Goal: Task Accomplishment & Management: Use online tool/utility

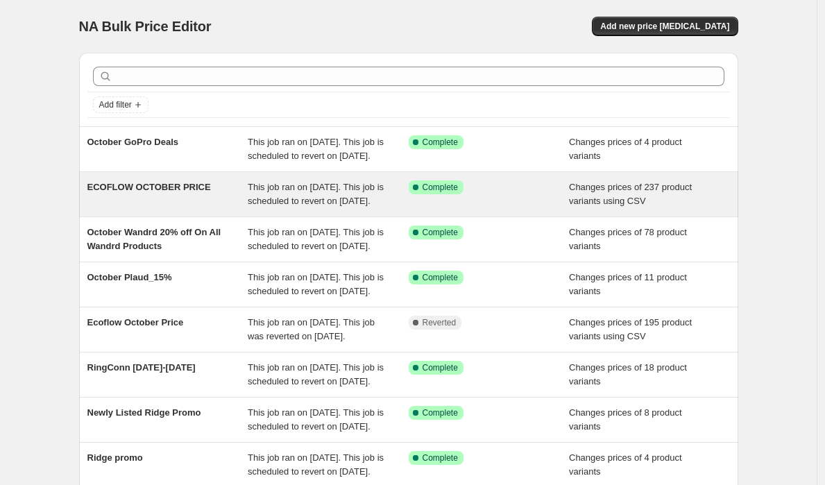
click at [222, 208] on div "ECOFLOW OCTOBER PRICE" at bounding box center [167, 194] width 161 height 28
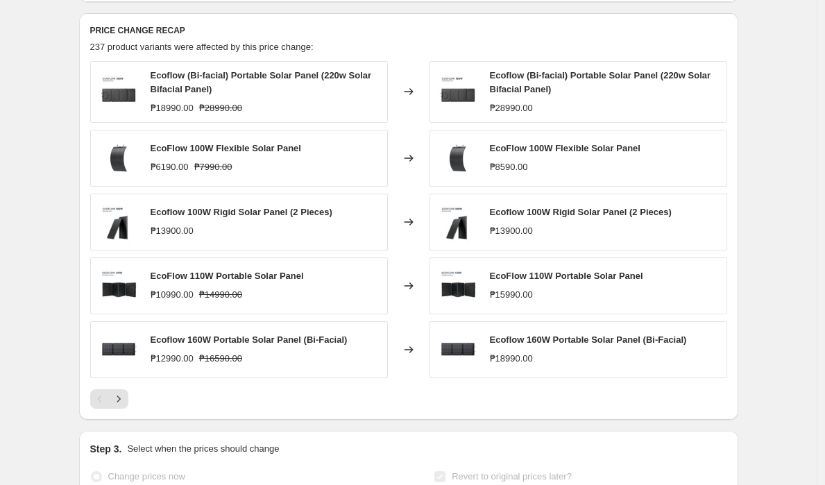
scroll to position [556, 0]
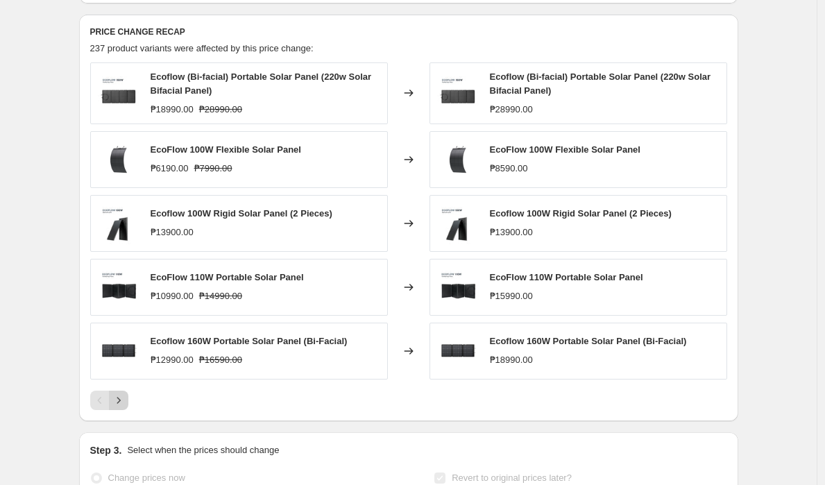
click at [121, 407] on icon "Next" at bounding box center [119, 400] width 14 height 14
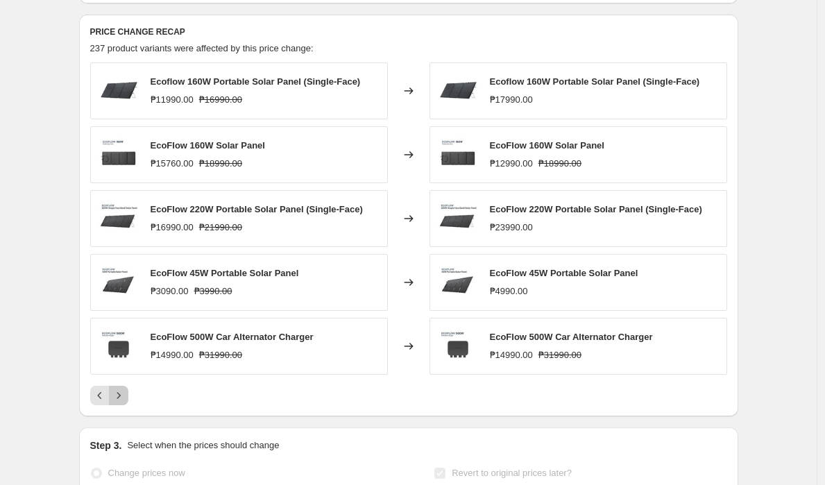
click at [122, 402] on icon "Next" at bounding box center [119, 396] width 14 height 14
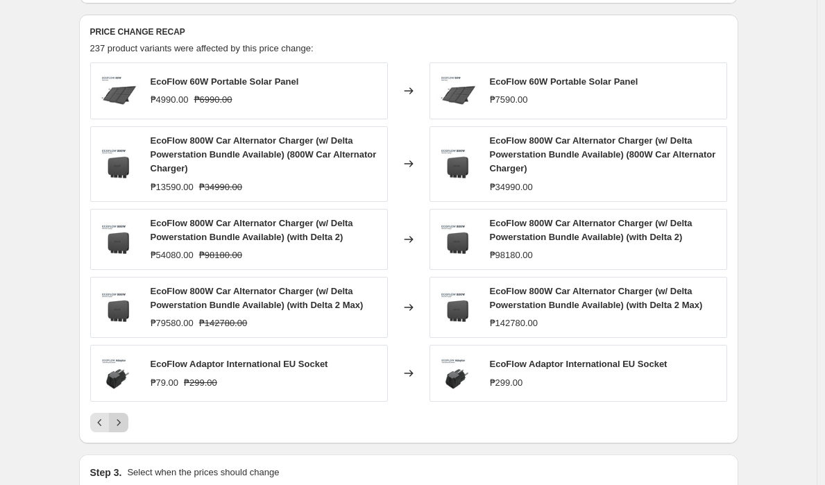
click at [122, 394] on img at bounding box center [119, 373] width 42 height 42
click at [122, 430] on icon "Next" at bounding box center [119, 423] width 14 height 14
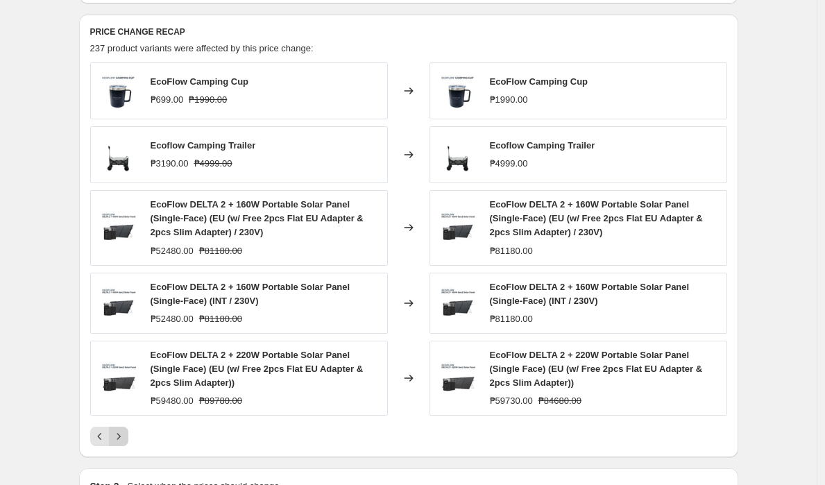
click at [120, 443] on icon "Next" at bounding box center [119, 437] width 14 height 14
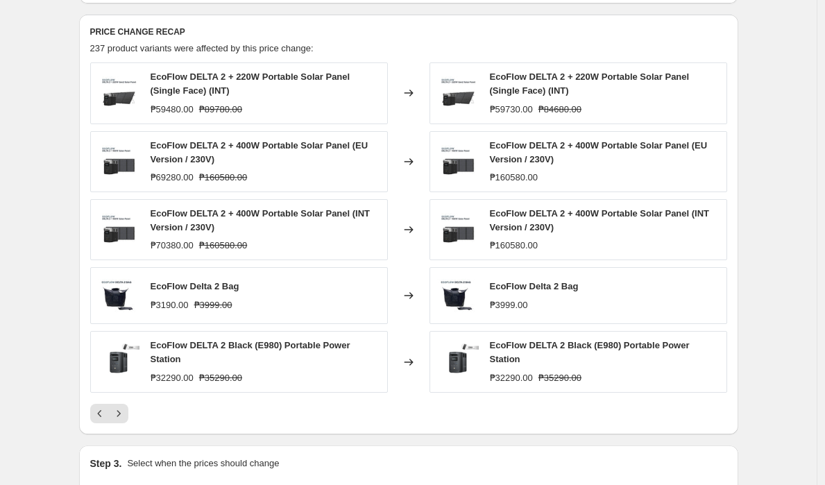
click at [119, 434] on div "PRICE CHANGE RECAP 237 product variants were affected by this price change: Eco…" at bounding box center [408, 225] width 659 height 420
click at [116, 420] on icon "Next" at bounding box center [119, 414] width 14 height 14
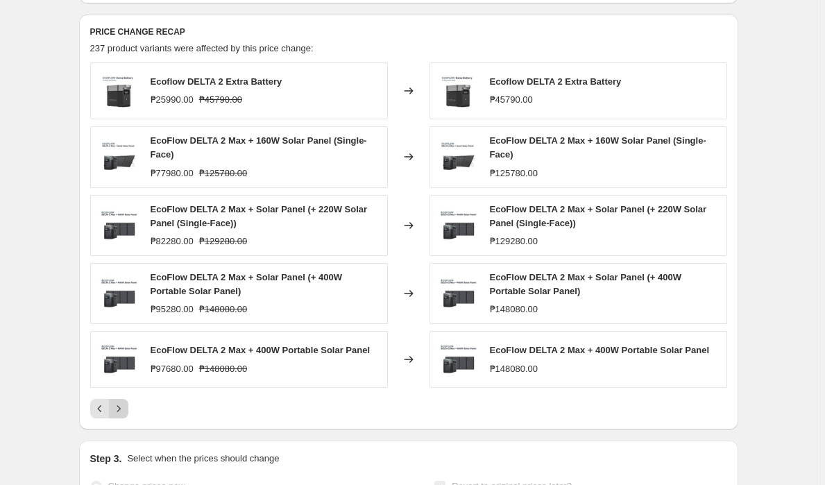
click at [117, 416] on icon "Next" at bounding box center [119, 409] width 14 height 14
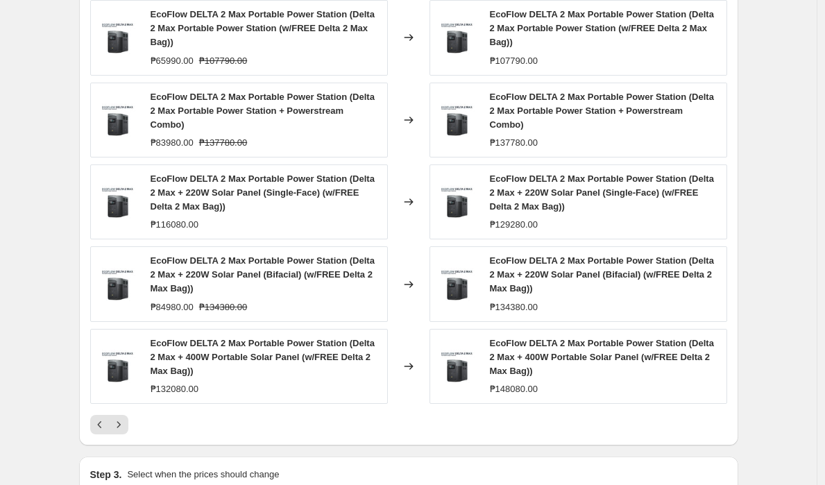
scroll to position [618, 0]
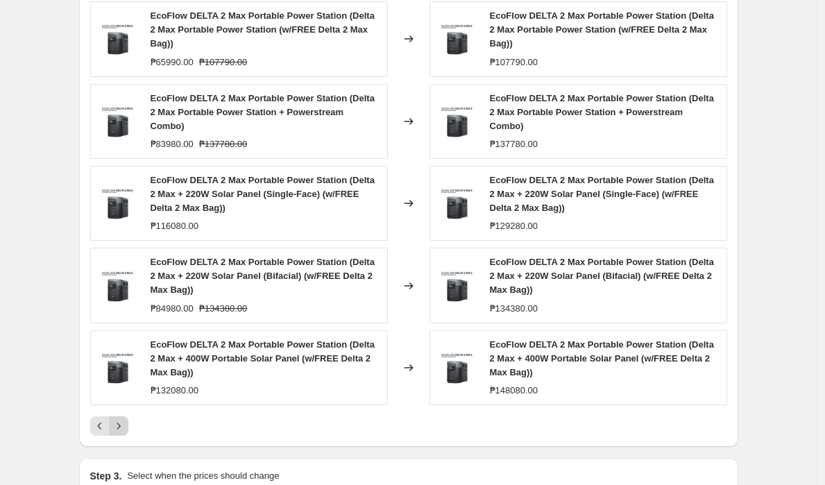
click at [124, 433] on icon "Next" at bounding box center [119, 426] width 14 height 14
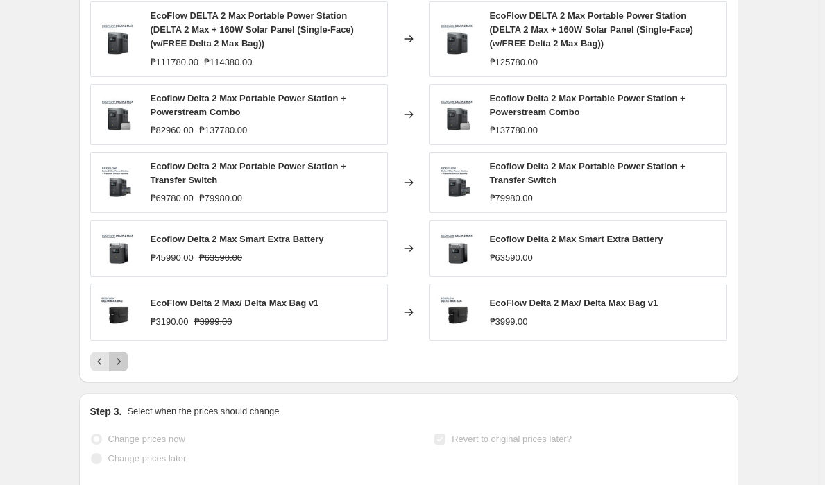
click at [118, 368] on icon "Next" at bounding box center [119, 362] width 14 height 14
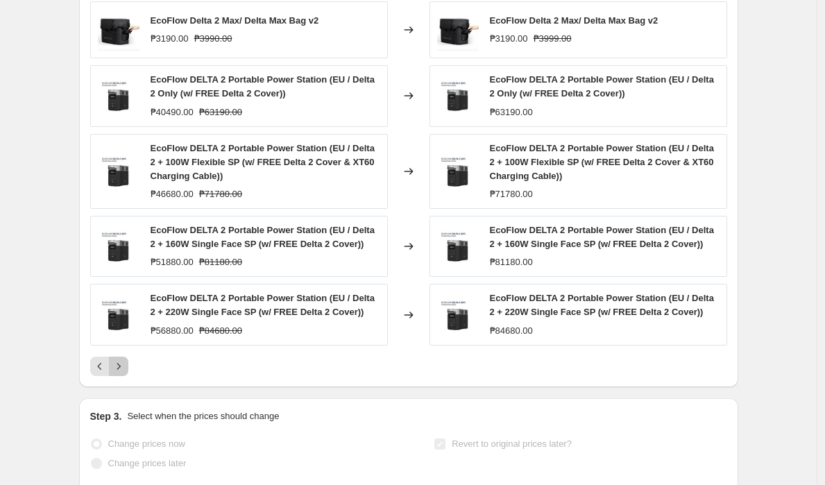
click at [120, 373] on icon "Next" at bounding box center [119, 366] width 14 height 14
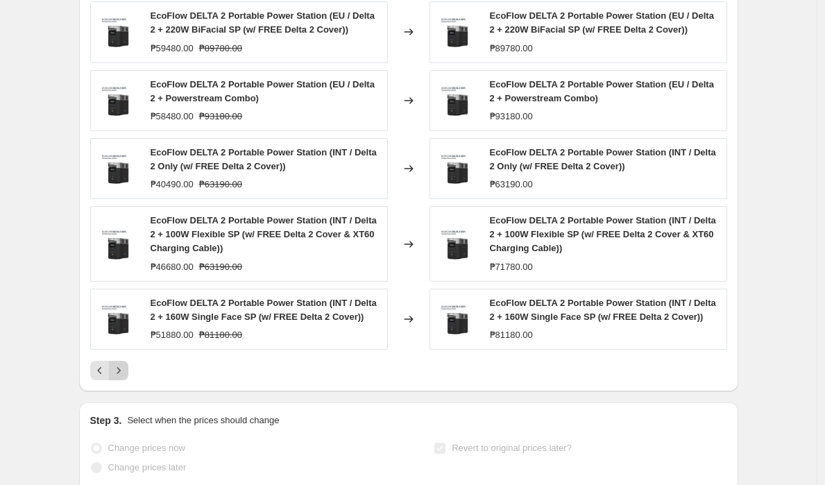
click at [120, 377] on icon "Next" at bounding box center [119, 371] width 14 height 14
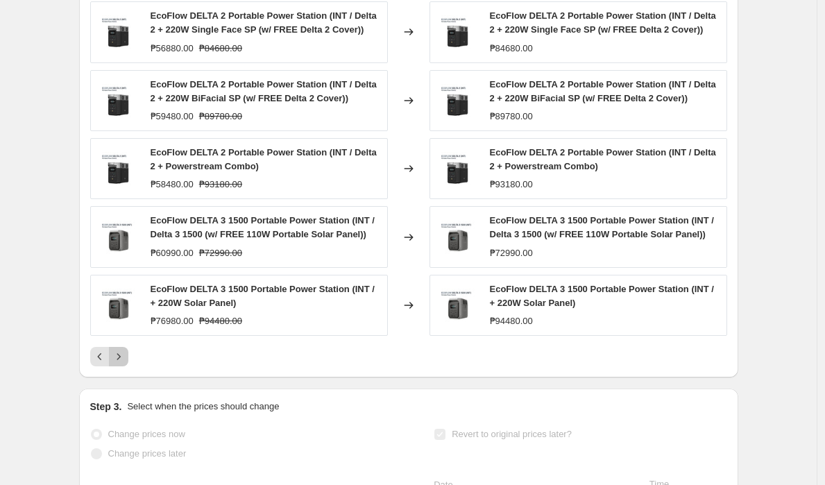
click at [119, 364] on icon "Next" at bounding box center [119, 357] width 14 height 14
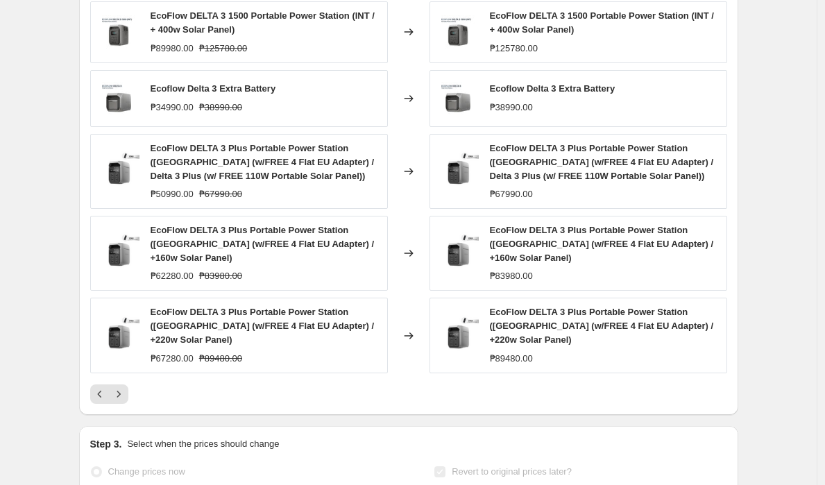
click at [120, 387] on icon "Next" at bounding box center [119, 394] width 14 height 14
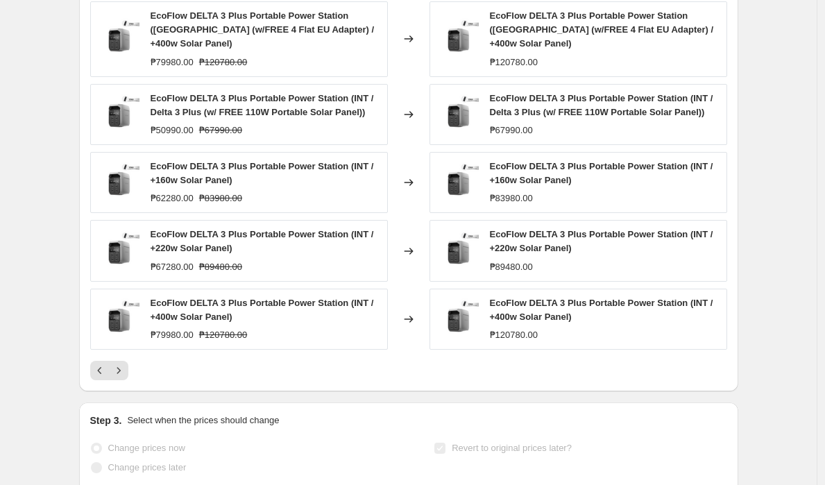
click at [124, 377] on icon "Next" at bounding box center [119, 371] width 14 height 14
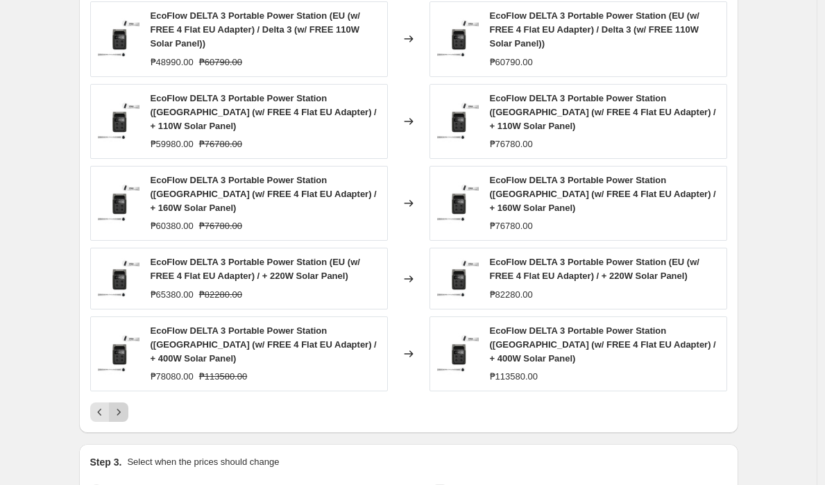
click at [120, 405] on icon "Next" at bounding box center [119, 412] width 14 height 14
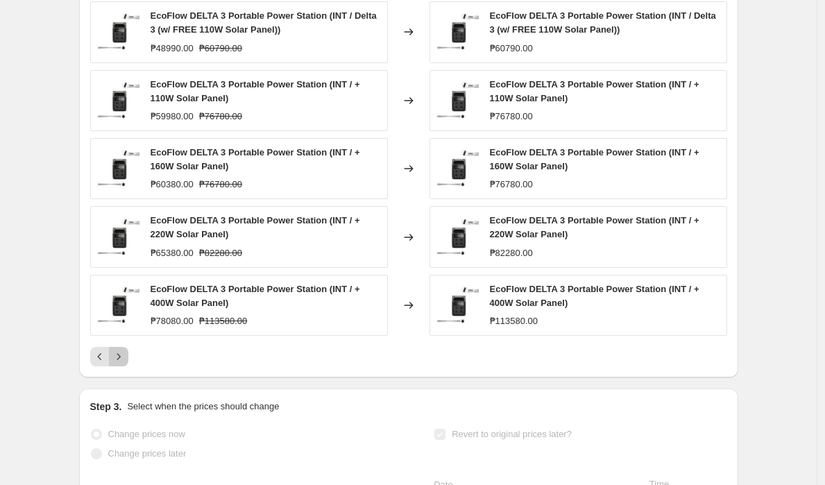
click at [124, 366] on button "Next" at bounding box center [118, 356] width 19 height 19
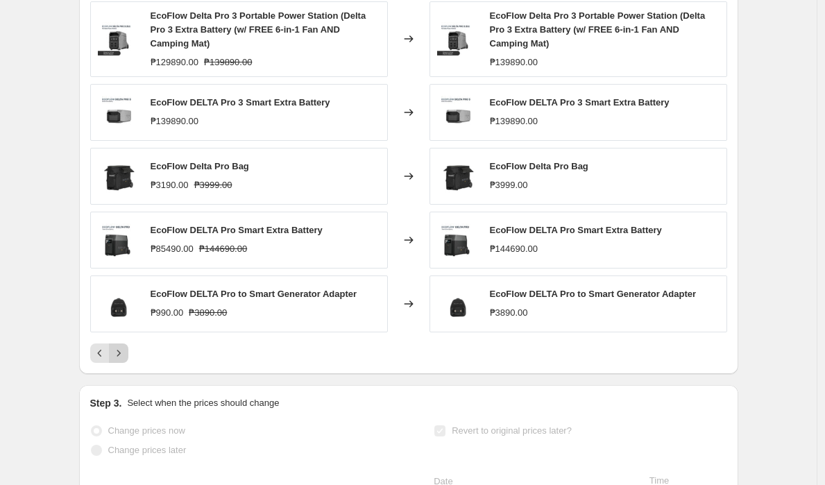
click at [126, 360] on icon "Next" at bounding box center [119, 353] width 14 height 14
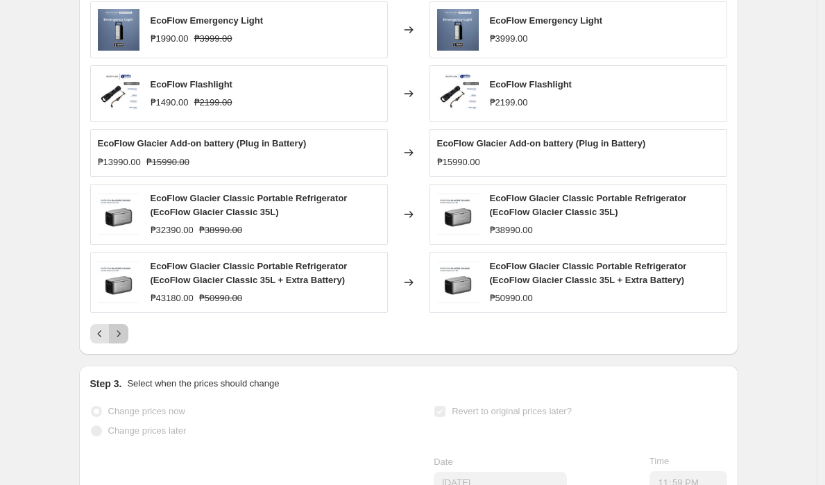
click at [120, 337] on icon "Next" at bounding box center [118, 334] width 3 height 6
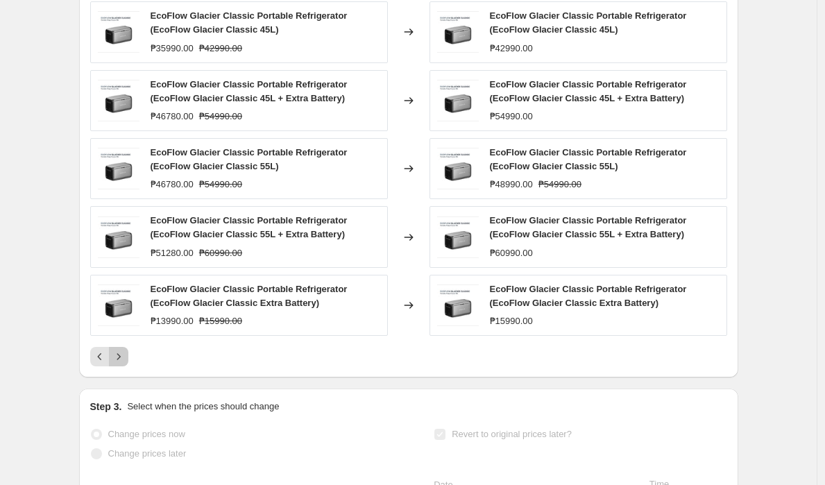
click at [123, 364] on icon "Next" at bounding box center [119, 357] width 14 height 14
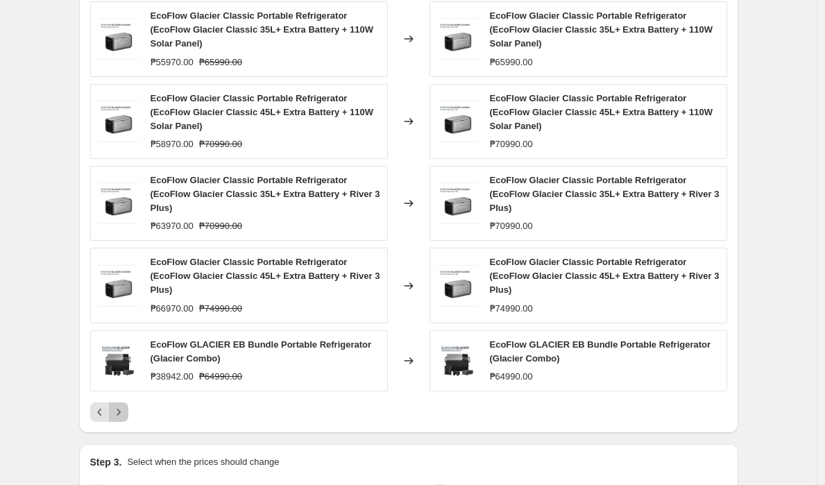
click at [121, 417] on button "Next" at bounding box center [118, 411] width 19 height 19
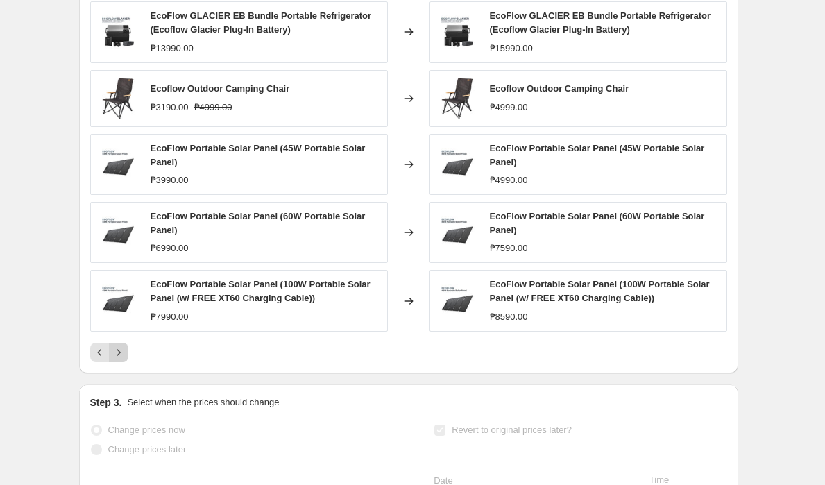
click at [121, 359] on icon "Next" at bounding box center [119, 353] width 14 height 14
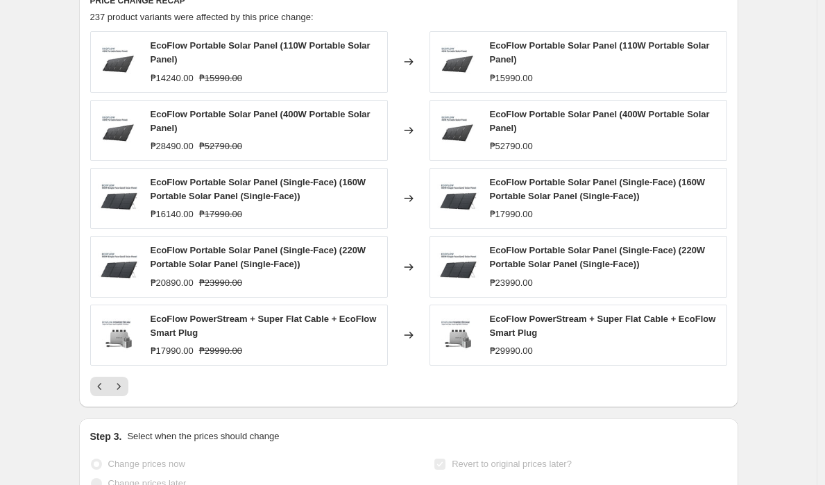
scroll to position [586, 0]
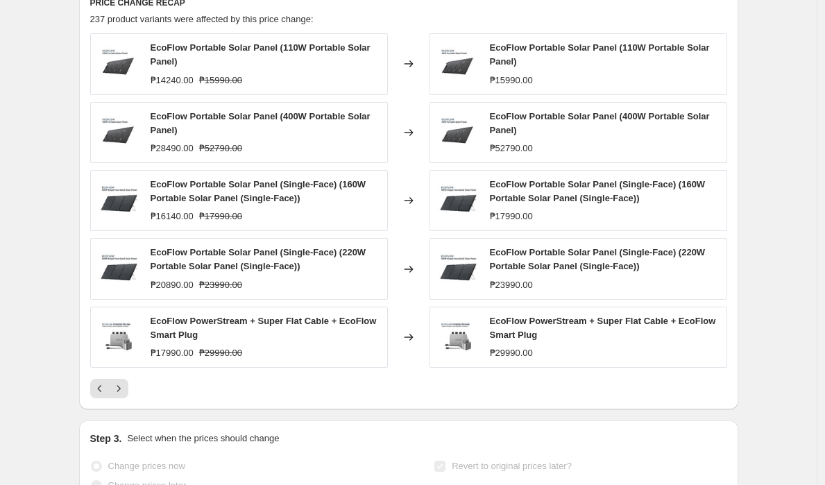
click at [117, 396] on icon "Next" at bounding box center [119, 389] width 14 height 14
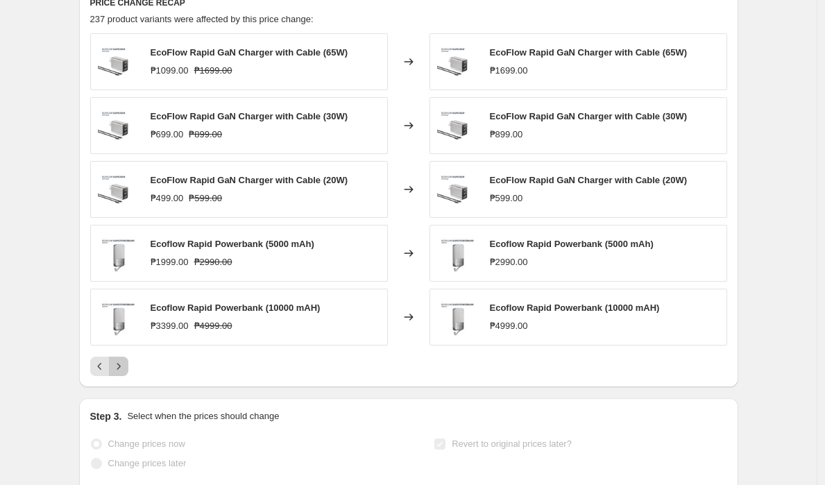
click at [121, 373] on icon "Next" at bounding box center [119, 366] width 14 height 14
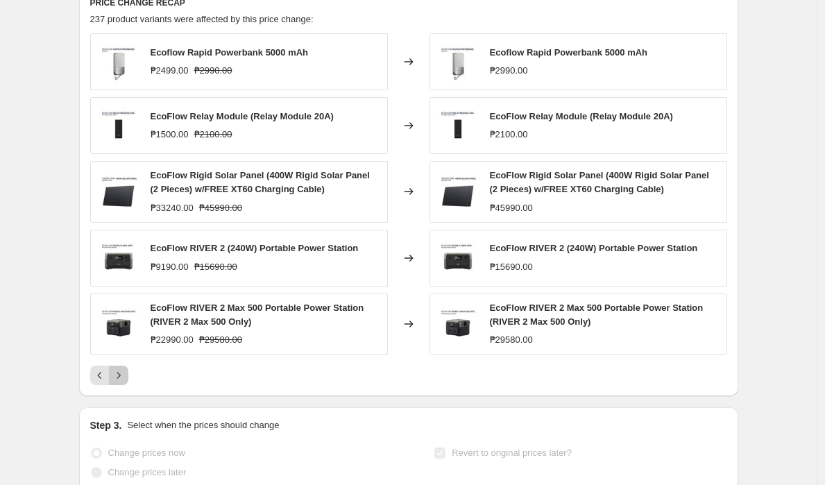
click at [121, 382] on icon "Next" at bounding box center [119, 375] width 14 height 14
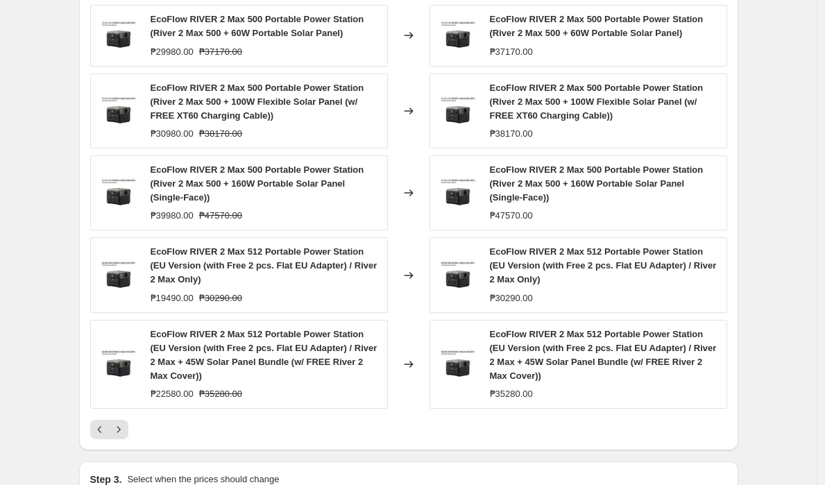
scroll to position [619, 0]
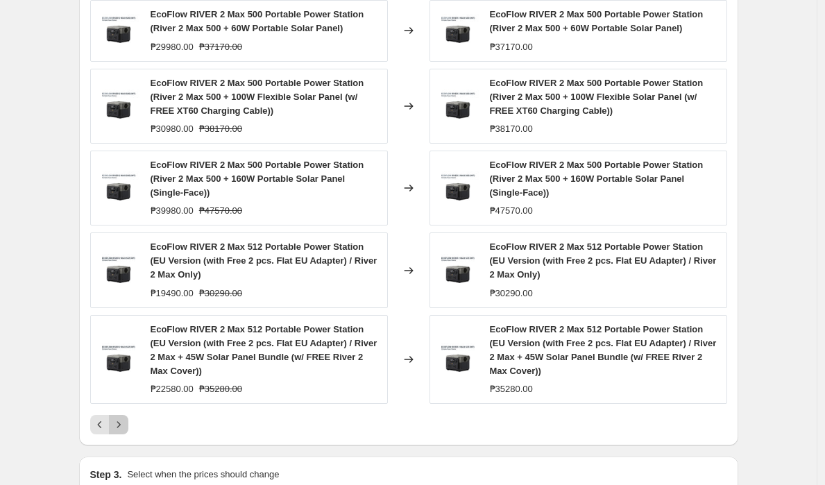
click at [123, 432] on icon "Next" at bounding box center [119, 425] width 14 height 14
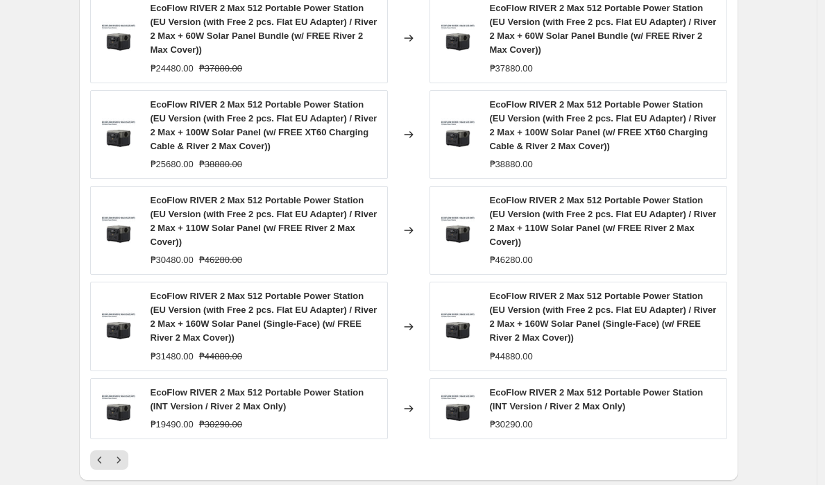
scroll to position [645, 0]
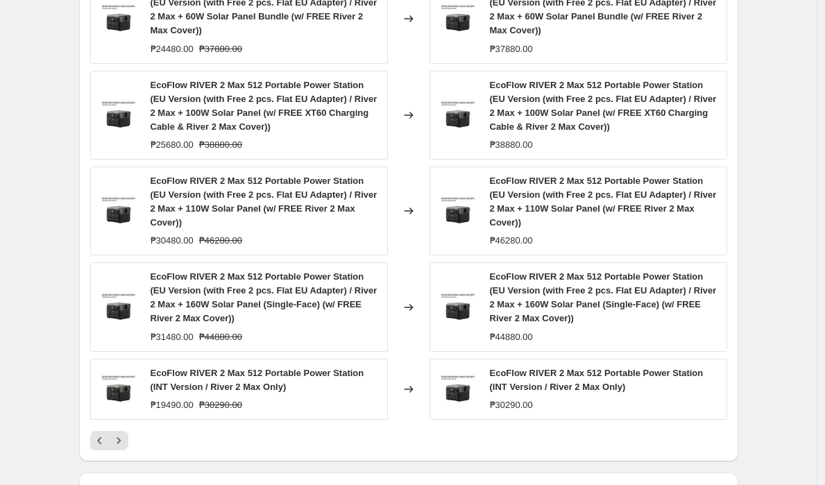
click at [125, 461] on div "PRICE CHANGE RECAP 237 product variants were affected by this price change: Eco…" at bounding box center [408, 193] width 659 height 535
click at [126, 448] on icon "Next" at bounding box center [119, 441] width 14 height 14
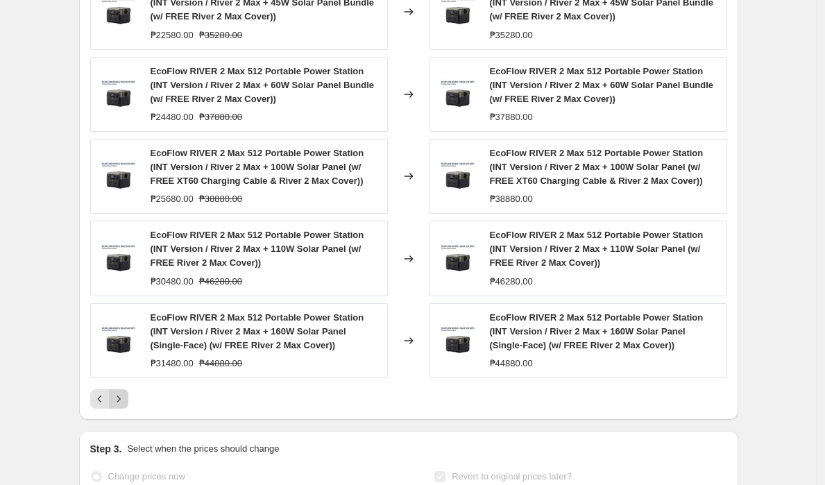
click at [120, 406] on icon "Next" at bounding box center [119, 399] width 14 height 14
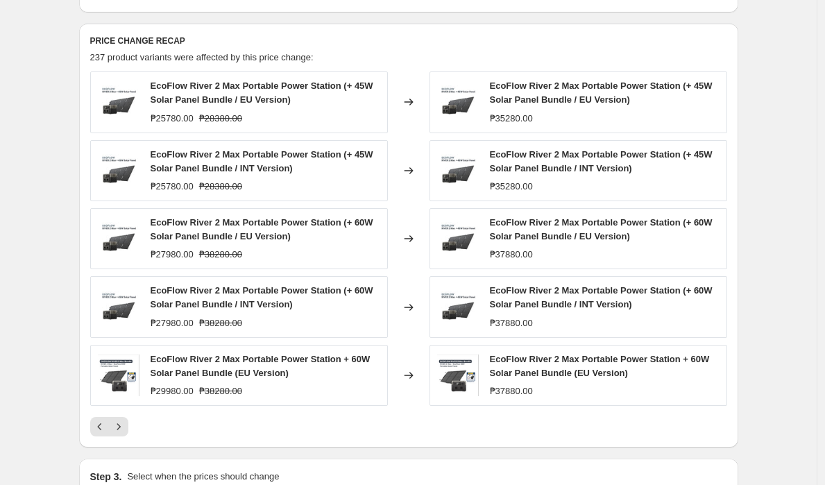
scroll to position [545, 0]
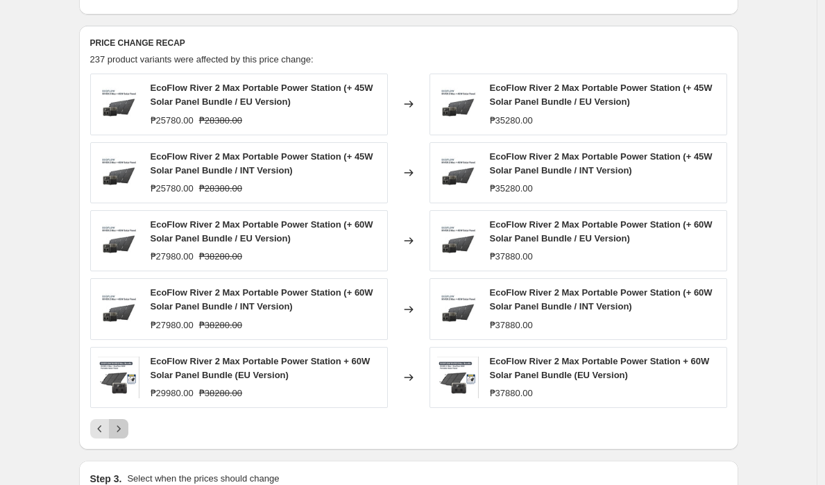
click at [128, 439] on button "Next" at bounding box center [118, 428] width 19 height 19
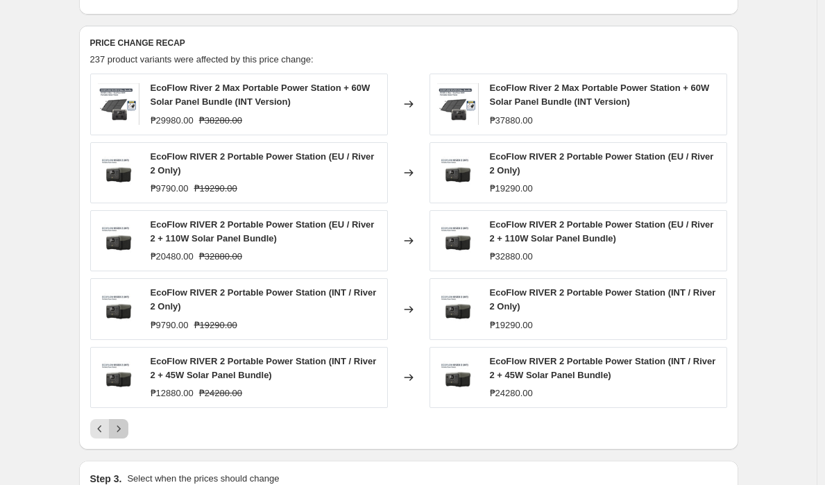
click at [124, 436] on icon "Next" at bounding box center [119, 429] width 14 height 14
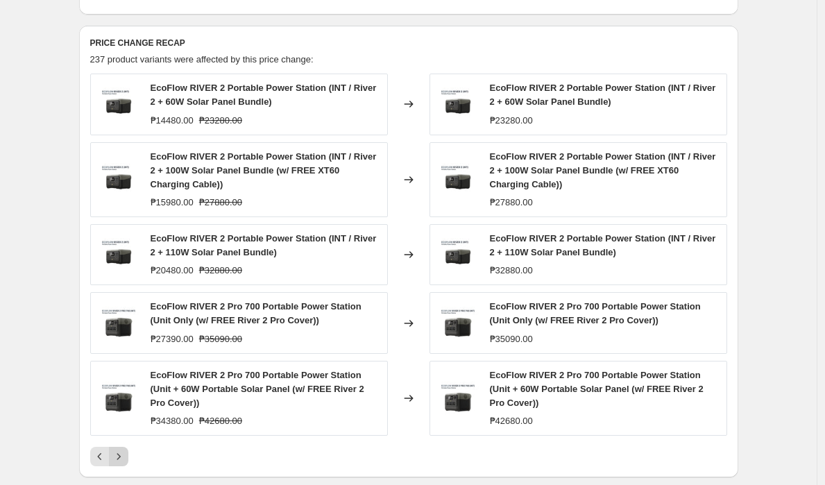
click at [121, 463] on button "Next" at bounding box center [118, 456] width 19 height 19
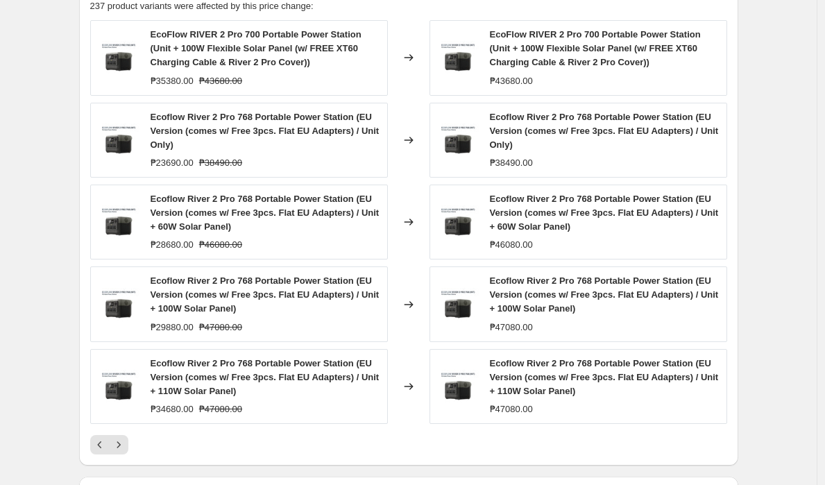
scroll to position [652, 0]
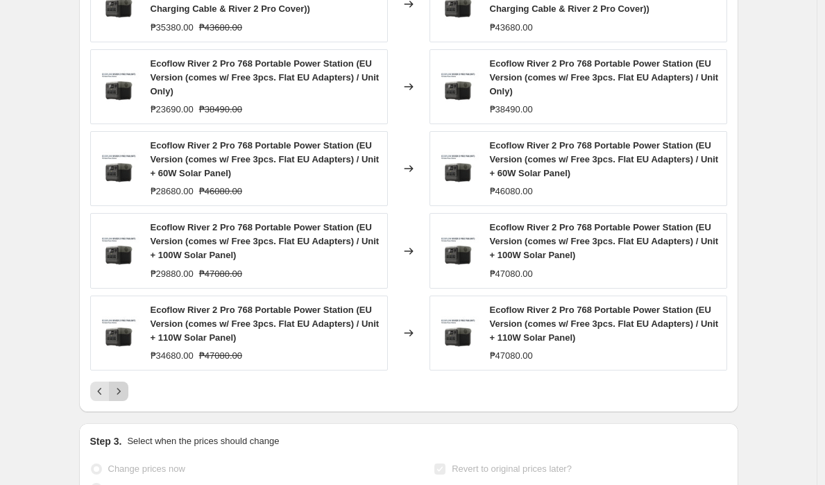
click at [126, 398] on icon "Next" at bounding box center [119, 391] width 14 height 14
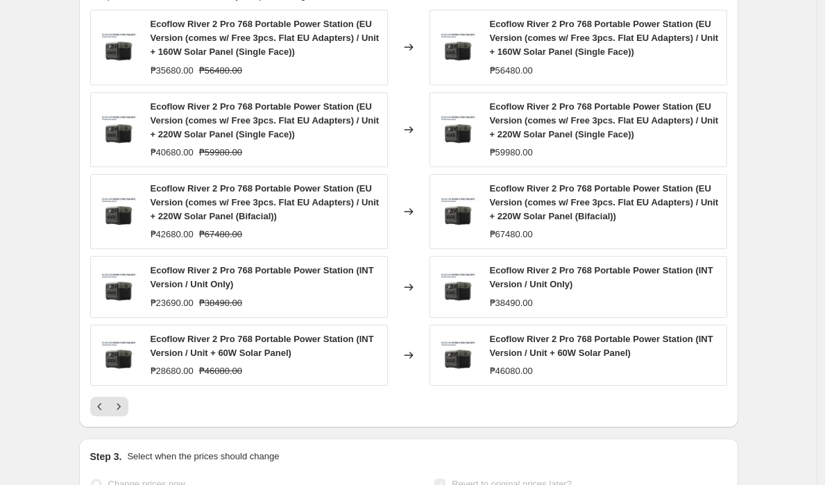
scroll to position [596, 0]
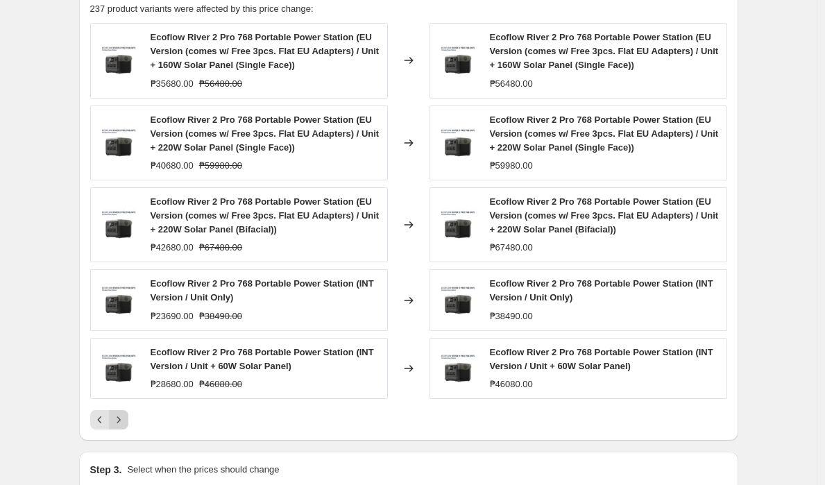
click at [126, 430] on button "Next" at bounding box center [118, 419] width 19 height 19
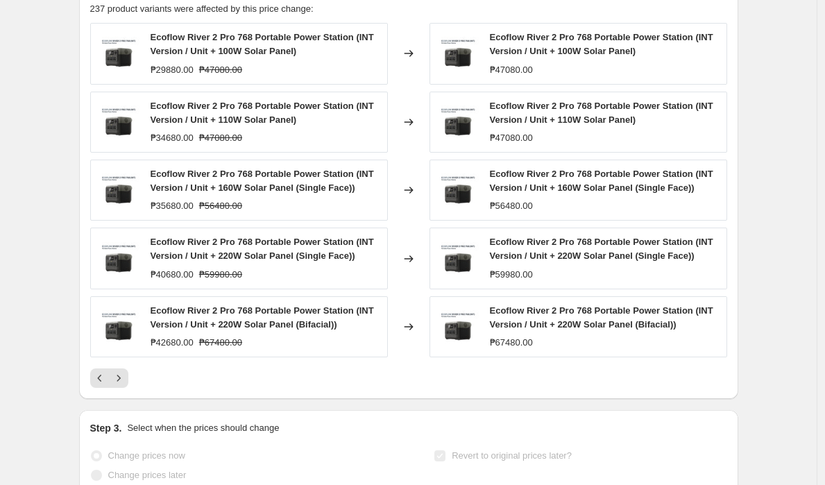
click at [44, 287] on div "ECOFLOW OCTOBER PRICE. This page is ready ECOFLOW OCTOBER PRICE Success Complet…" at bounding box center [408, 112] width 817 height 1417
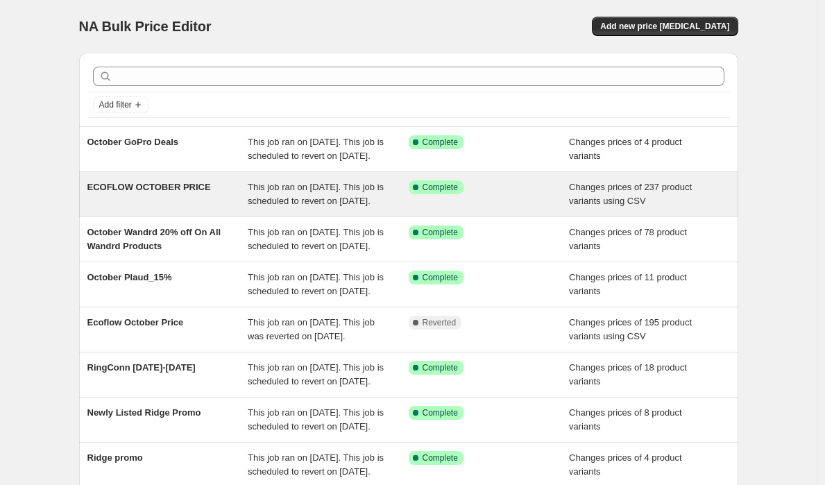
click at [386, 208] on div "This job ran on [DATE]. This job is scheduled to revert on [DATE]." at bounding box center [328, 194] width 161 height 28
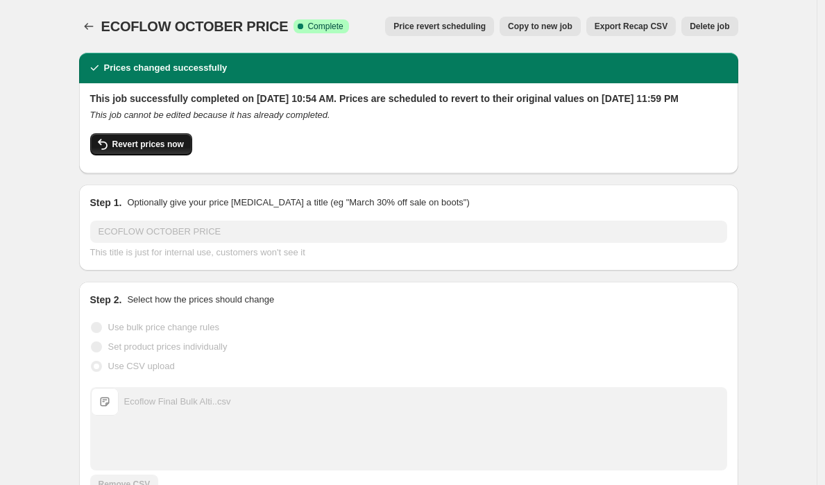
click at [168, 150] on span "Revert prices now" at bounding box center [147, 144] width 71 height 11
checkbox input "false"
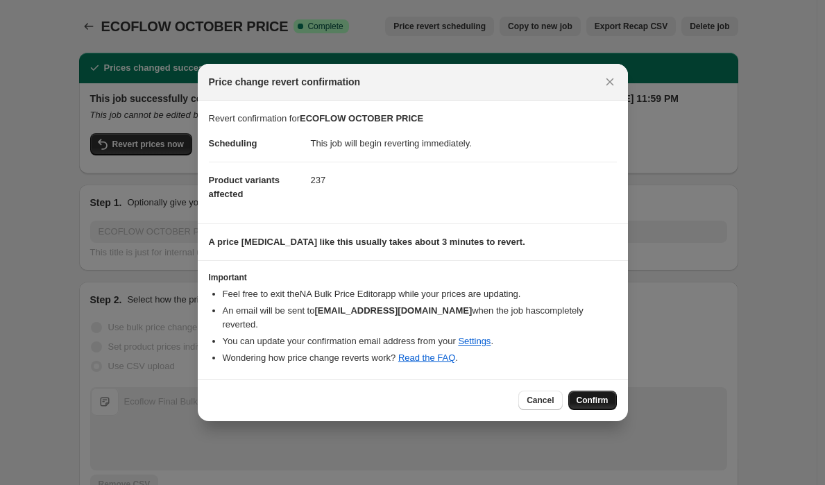
click at [578, 395] on span "Confirm" at bounding box center [593, 400] width 32 height 11
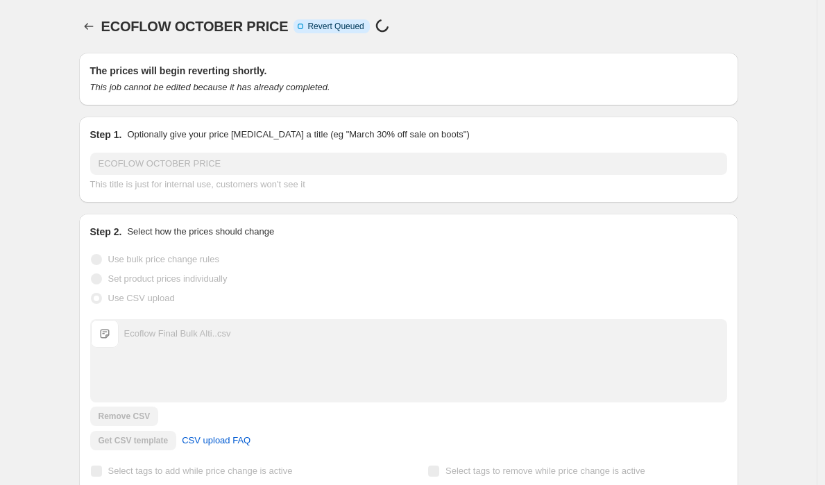
click at [578, 393] on div "Ecoflow Final Bulk Alti..csv Ecoflow Final Bulk Alti..csv" at bounding box center [409, 361] width 636 height 82
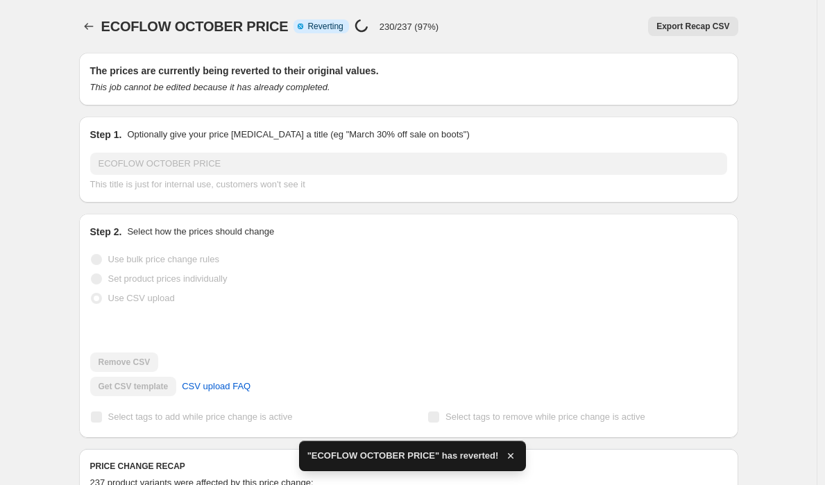
checkbox input "true"
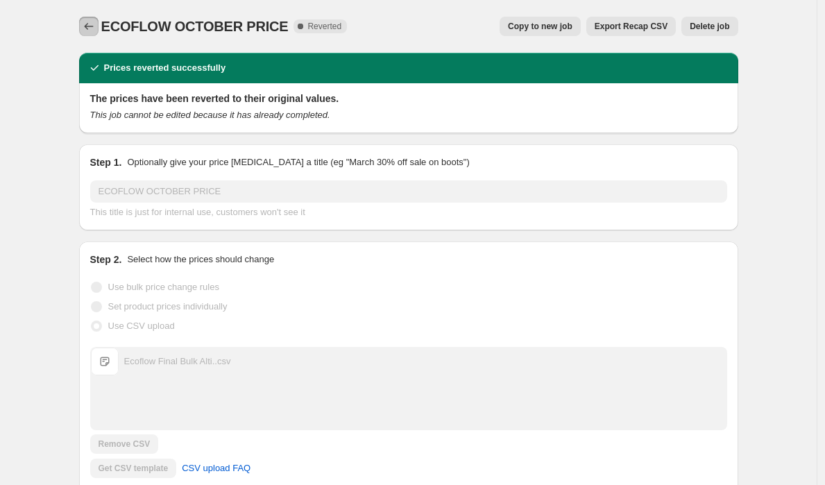
click at [92, 28] on icon "Price change jobs" at bounding box center [89, 26] width 14 height 14
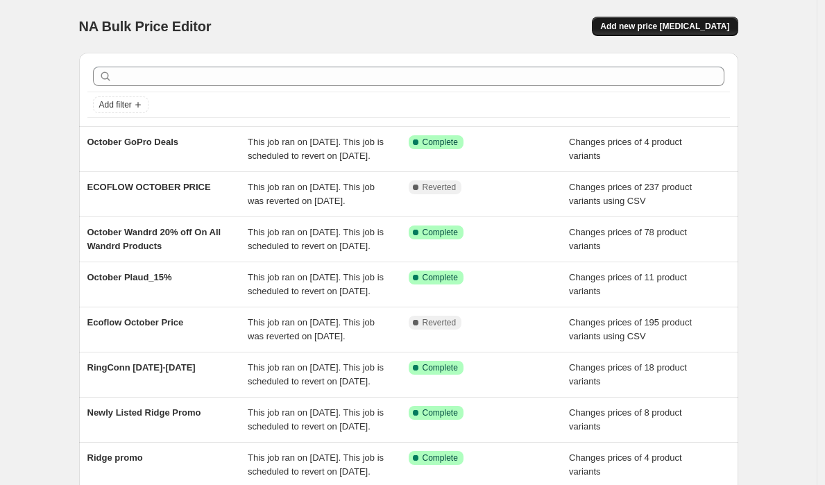
click at [674, 26] on span "Add new price [MEDICAL_DATA]" at bounding box center [664, 26] width 129 height 11
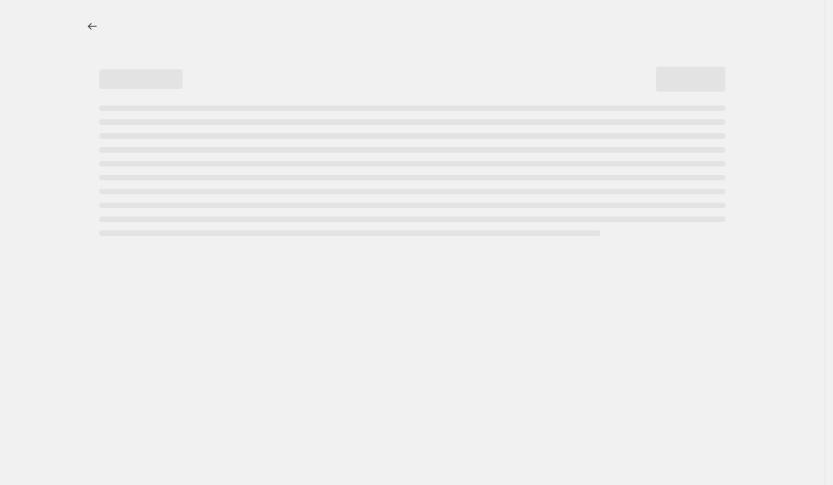
select select "percentage"
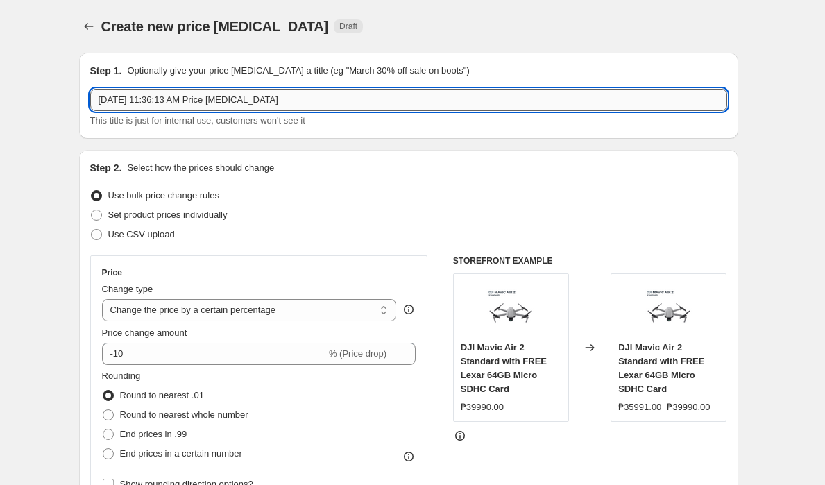
click at [341, 98] on input "[DATE] 11:36:13 AM Price [MEDICAL_DATA]" at bounding box center [408, 100] width 637 height 22
type input "e"
type input "Ecoflow October Promo"
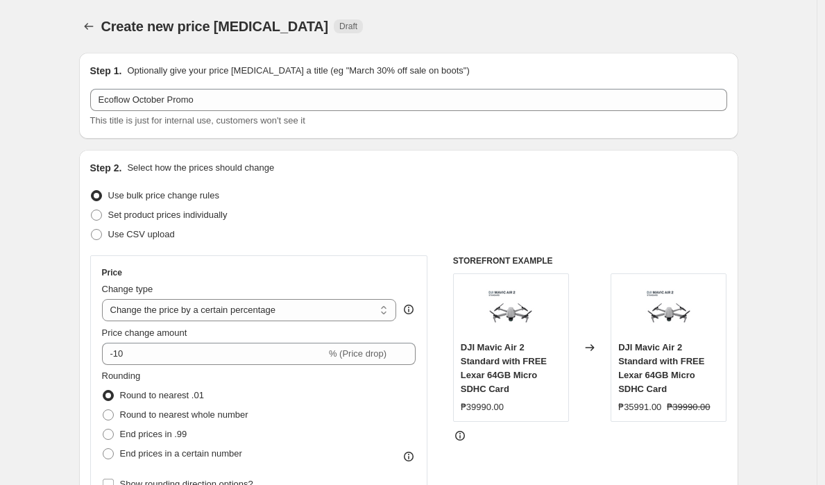
click at [562, 215] on div "Set product prices individually" at bounding box center [408, 214] width 637 height 19
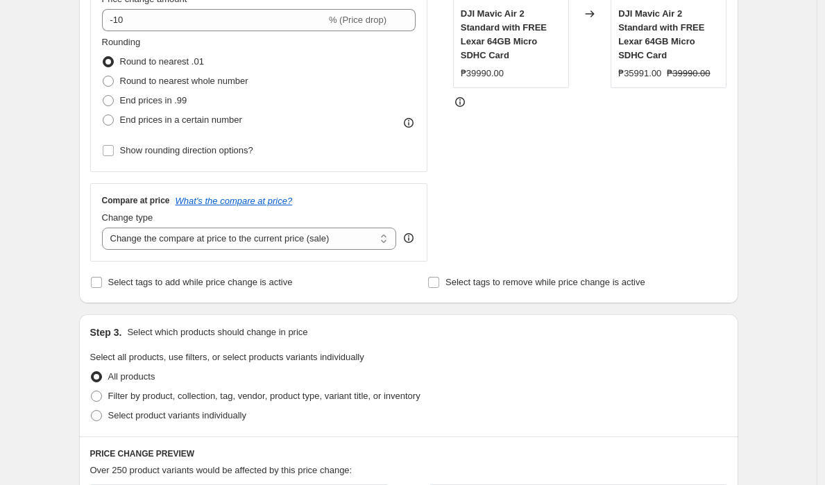
scroll to position [89, 0]
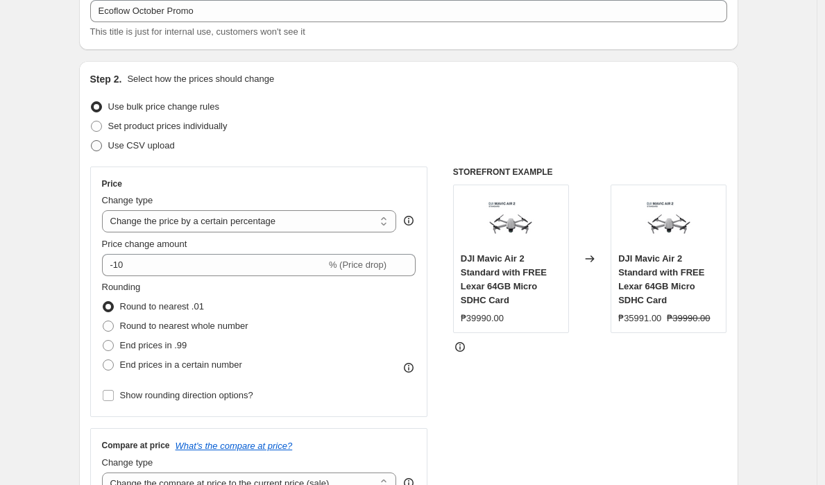
click at [108, 150] on label "Use CSV upload" at bounding box center [132, 145] width 85 height 19
click at [92, 141] on input "Use CSV upload" at bounding box center [91, 140] width 1 height 1
radio input "true"
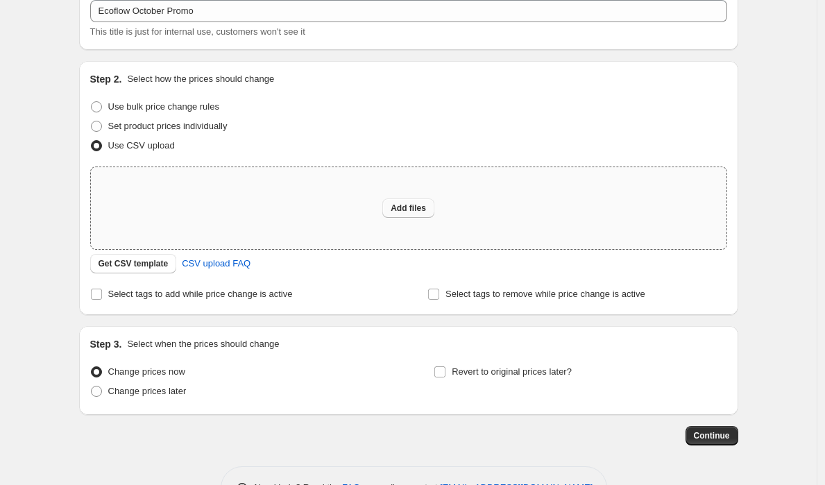
click at [395, 204] on span "Add files" at bounding box center [408, 208] width 35 height 11
type input "C:\fakepath\Bulk Ecoflow October(2).csv"
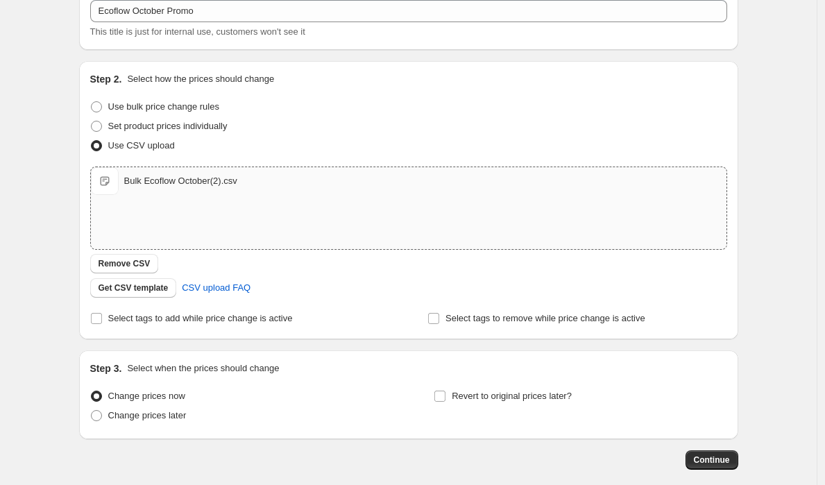
scroll to position [158, 0]
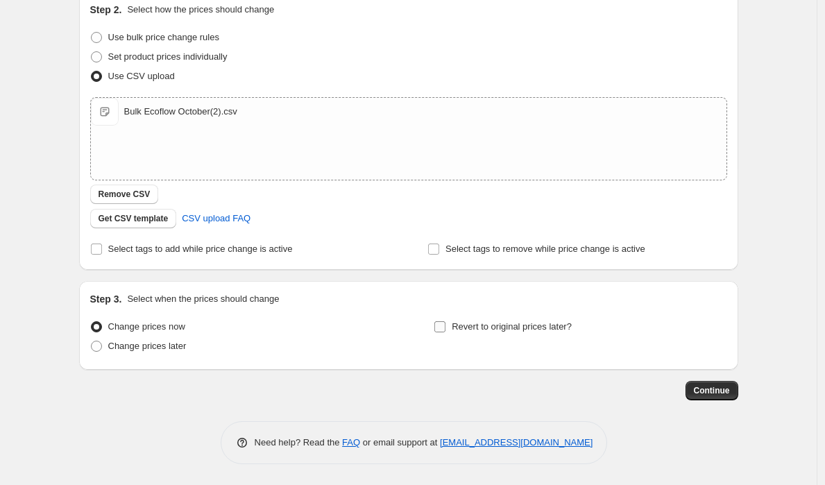
click at [461, 331] on span "Revert to original prices later?" at bounding box center [512, 326] width 120 height 10
click at [445, 331] on input "Revert to original prices later?" at bounding box center [439, 326] width 11 height 11
checkbox input "true"
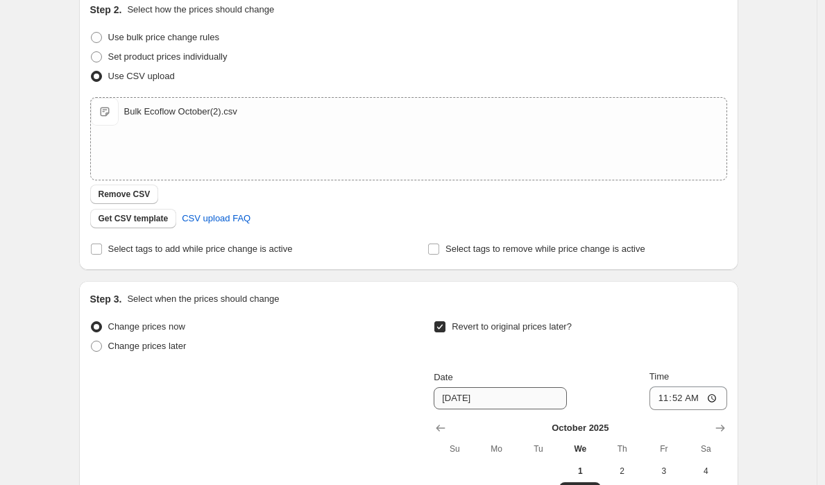
scroll to position [396, 0]
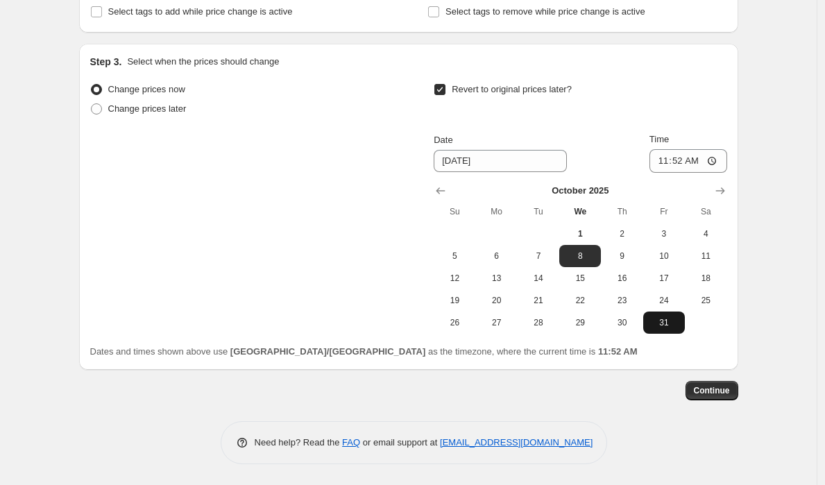
click at [663, 328] on button "31" at bounding box center [664, 323] width 42 height 22
type input "[DATE]"
click at [674, 158] on input "11:52" at bounding box center [688, 161] width 78 height 24
type input "23:59"
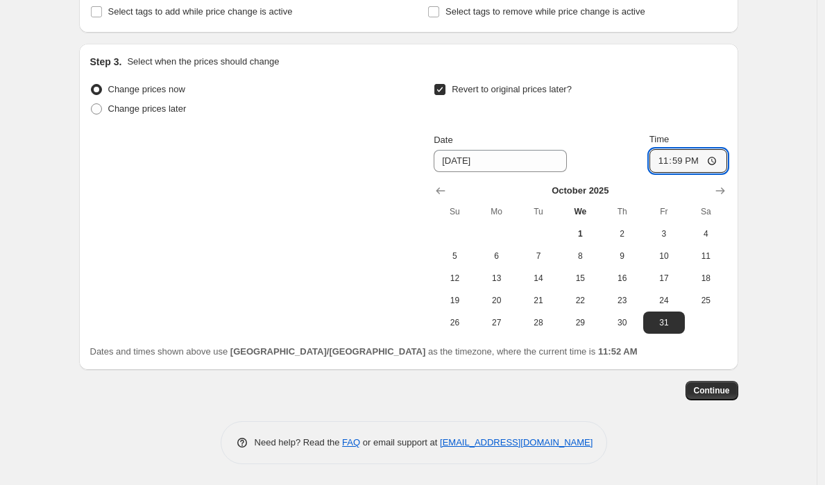
click at [763, 197] on div "Create new price [MEDICAL_DATA]. This page is ready Create new price [MEDICAL_D…" at bounding box center [408, 44] width 817 height 881
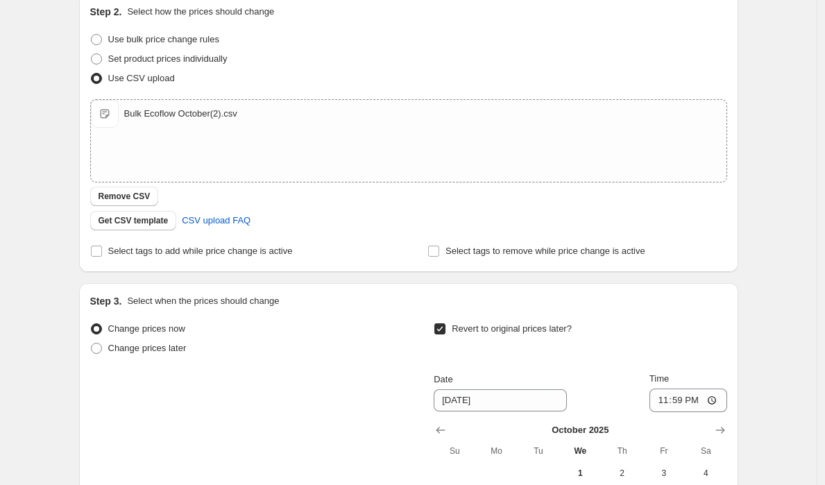
scroll to position [10, 0]
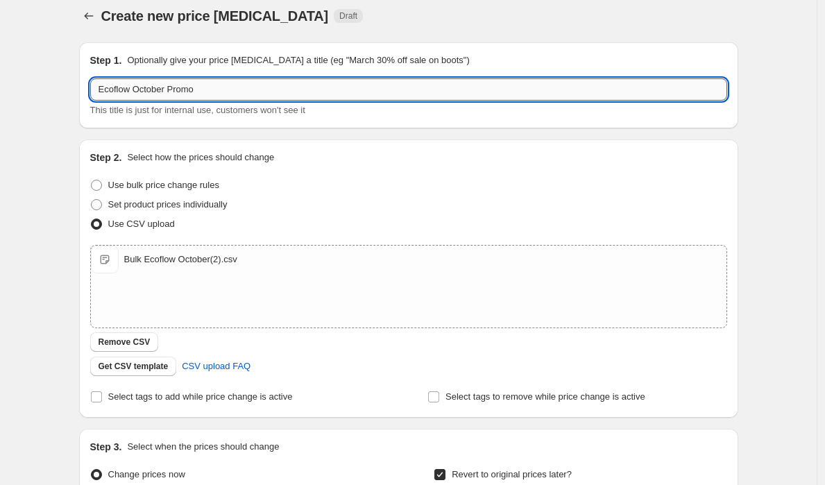
click at [275, 88] on input "Ecoflow October Promo" at bounding box center [408, 89] width 637 height 22
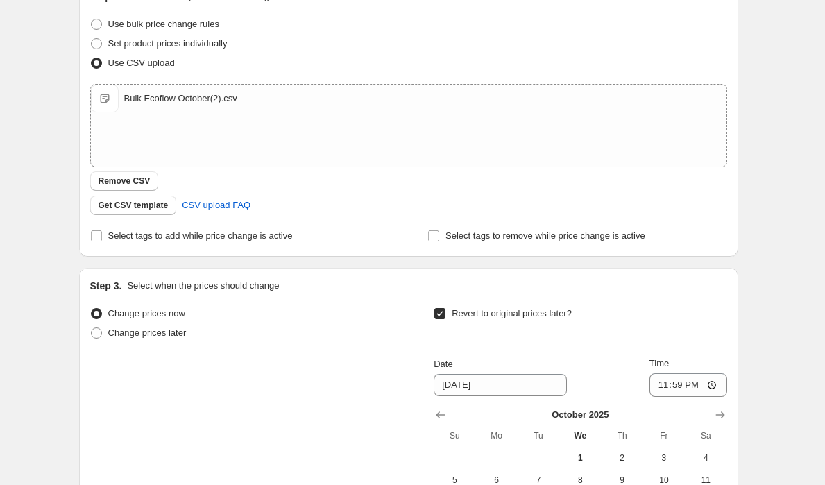
scroll to position [396, 0]
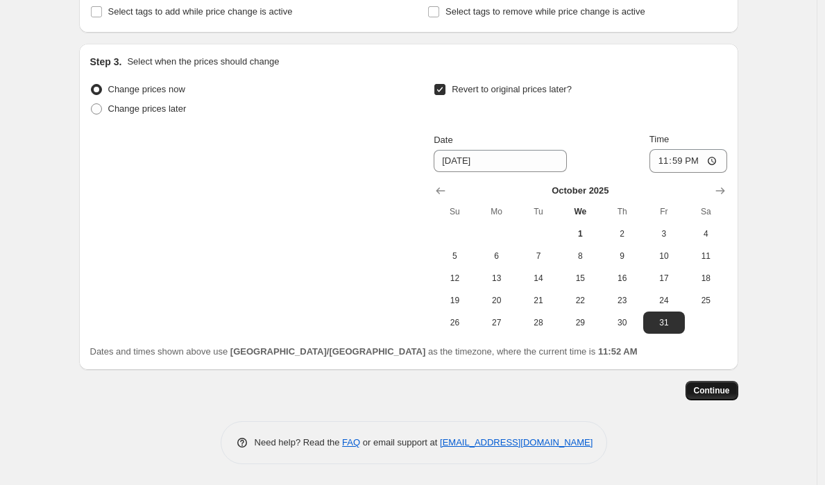
type input "Ecoflow October Promo (2)"
click at [697, 389] on span "Continue" at bounding box center [712, 390] width 36 height 11
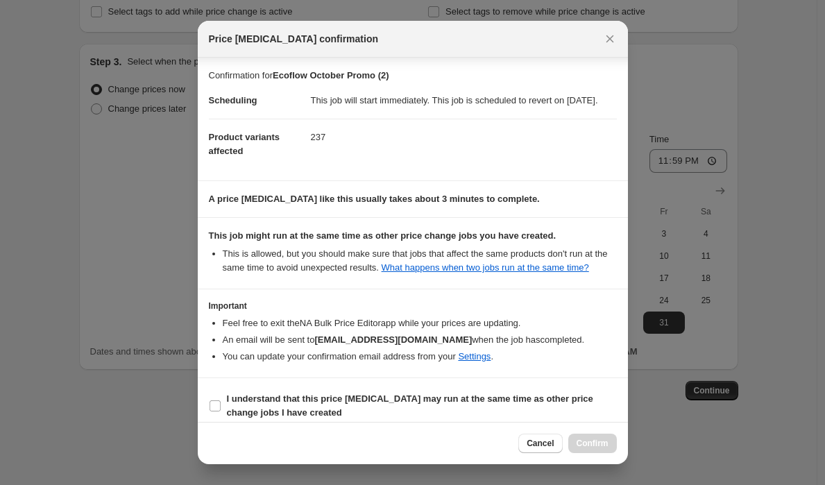
scroll to position [40, 0]
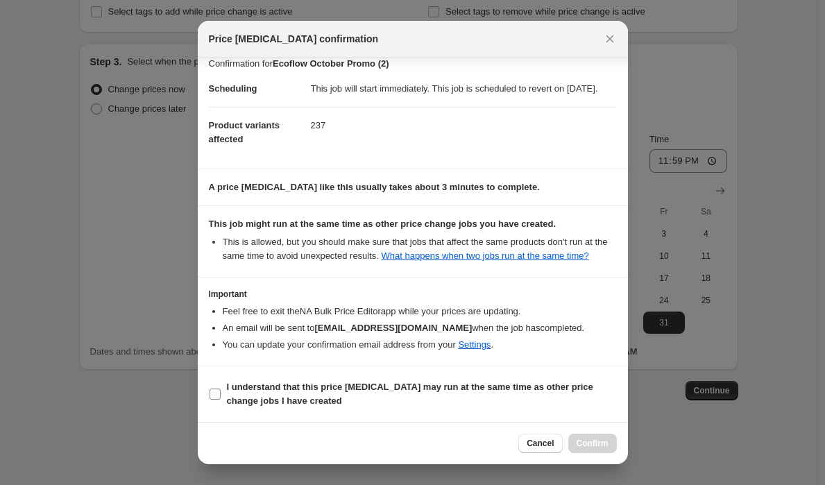
click at [214, 390] on input "I understand that this price [MEDICAL_DATA] may run at the same time as other p…" at bounding box center [215, 394] width 11 height 11
checkbox input "true"
click at [580, 443] on span "Confirm" at bounding box center [593, 443] width 32 height 11
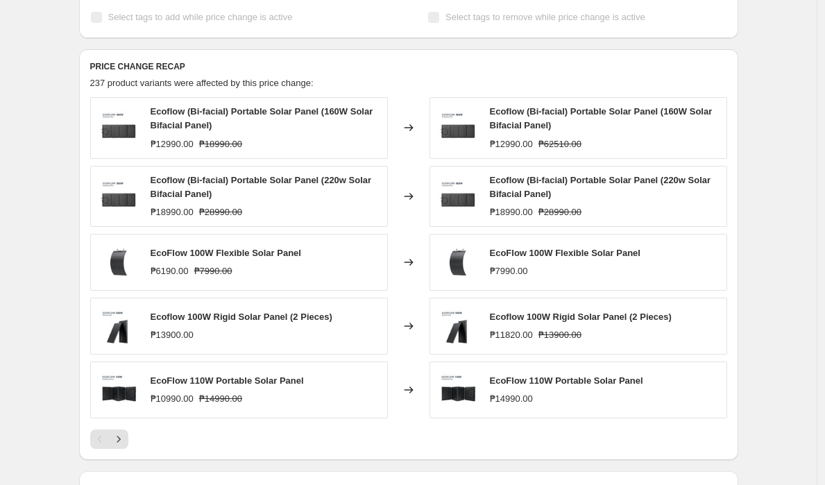
scroll to position [518, 0]
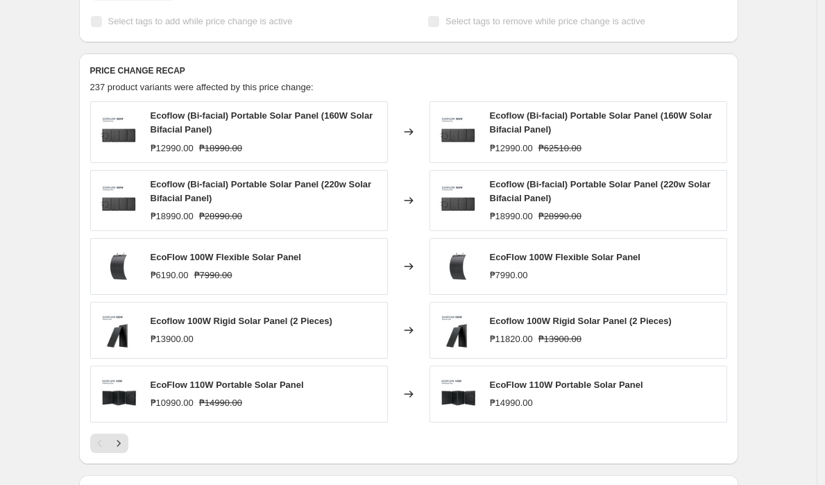
click at [124, 450] on icon "Next" at bounding box center [119, 443] width 14 height 14
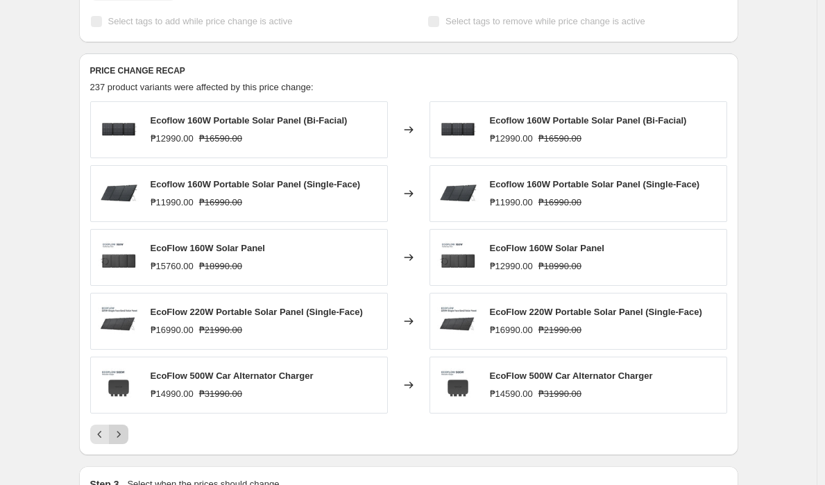
click at [122, 441] on icon "Next" at bounding box center [119, 434] width 14 height 14
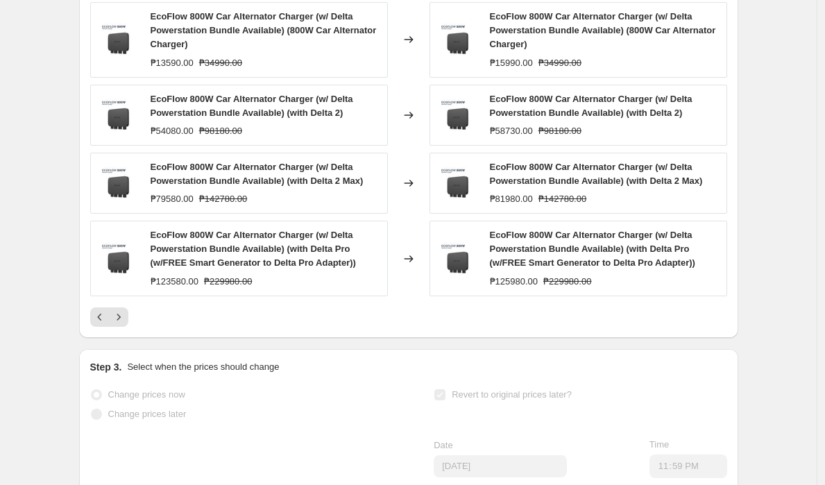
scroll to position [696, 0]
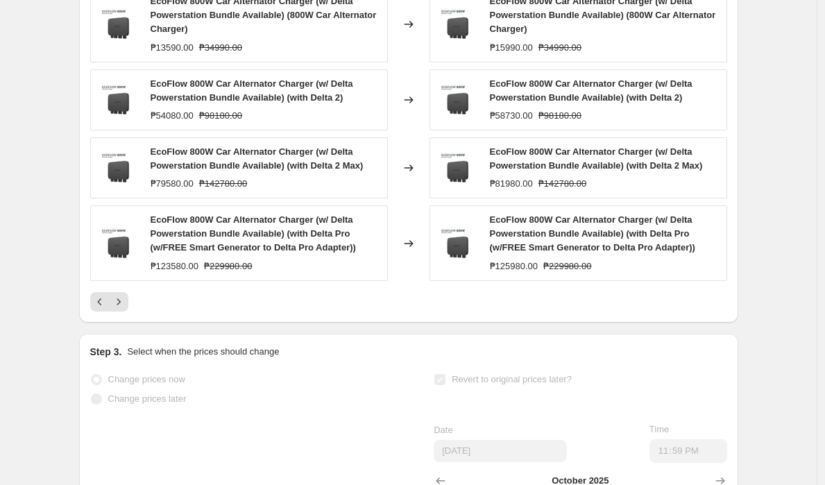
click at [126, 309] on icon "Next" at bounding box center [119, 302] width 14 height 14
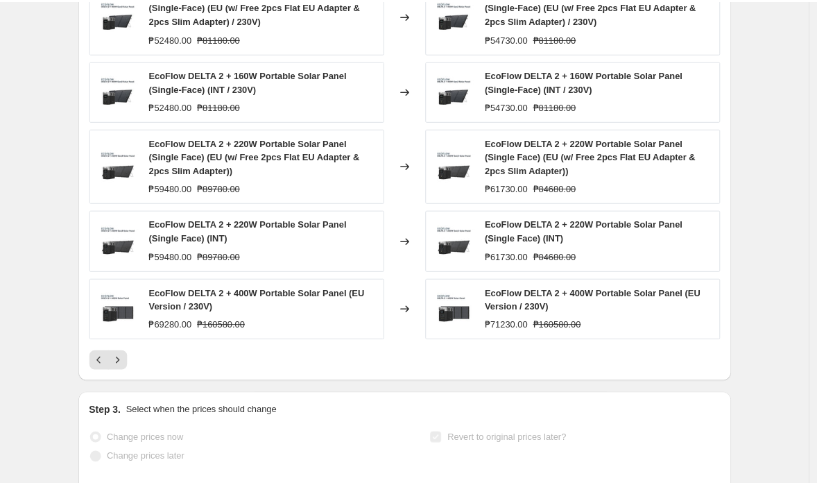
scroll to position [589, 0]
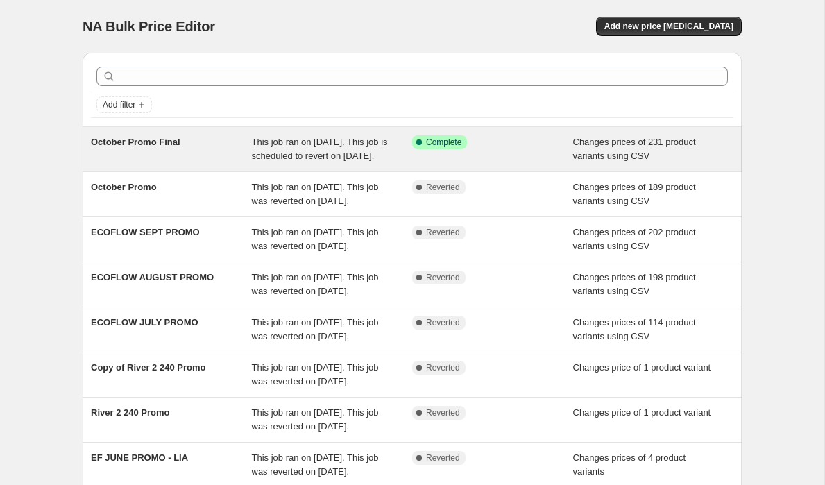
click at [373, 163] on div "This job ran on [DATE]. This job is scheduled to revert on [DATE]." at bounding box center [332, 149] width 161 height 28
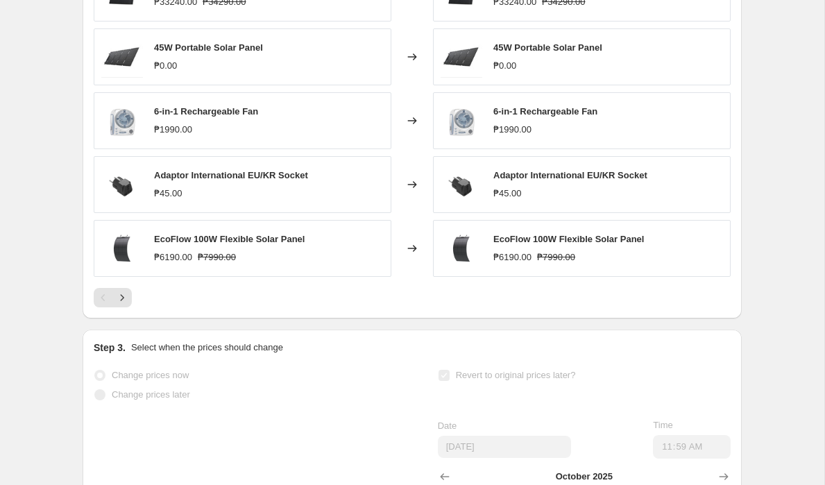
scroll to position [550, 0]
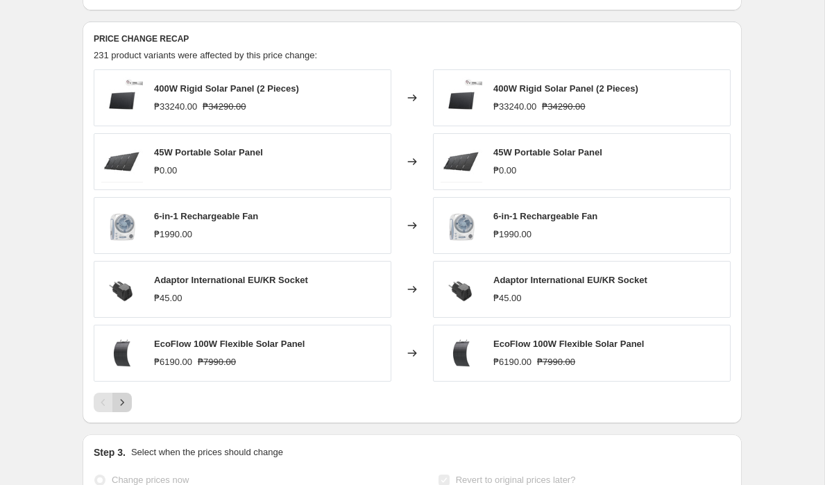
click at [124, 409] on icon "Next" at bounding box center [122, 403] width 14 height 14
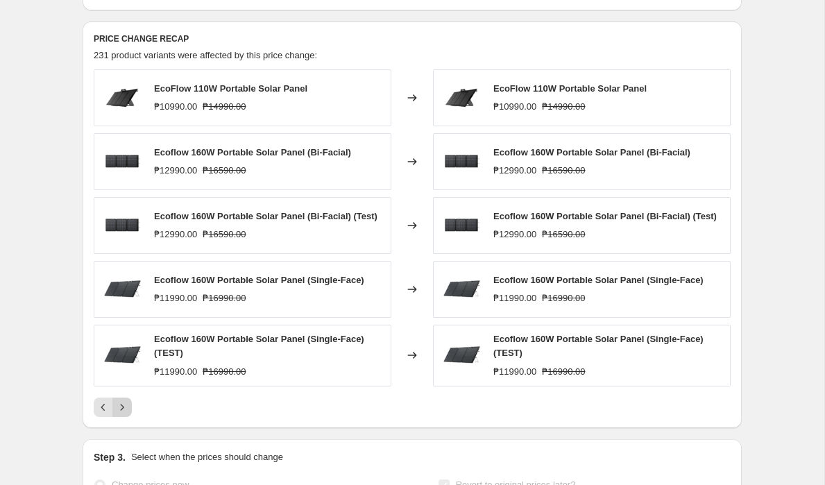
click at [124, 414] on icon "Next" at bounding box center [122, 407] width 14 height 14
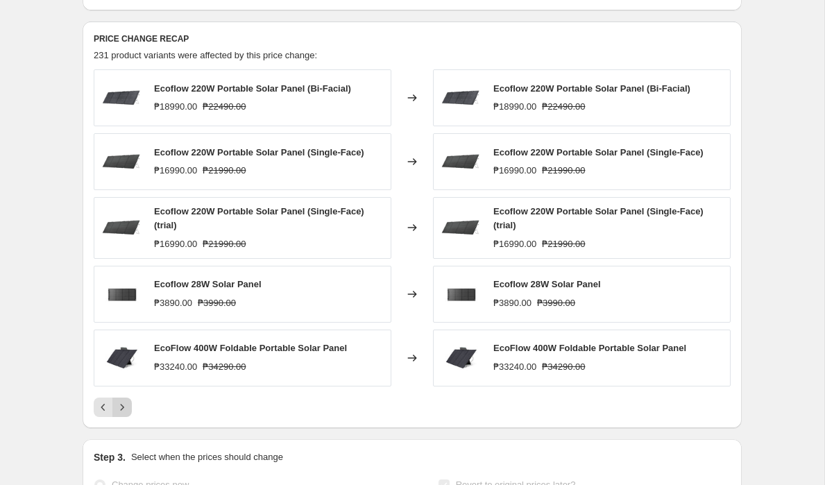
click at [126, 414] on icon "Next" at bounding box center [122, 407] width 14 height 14
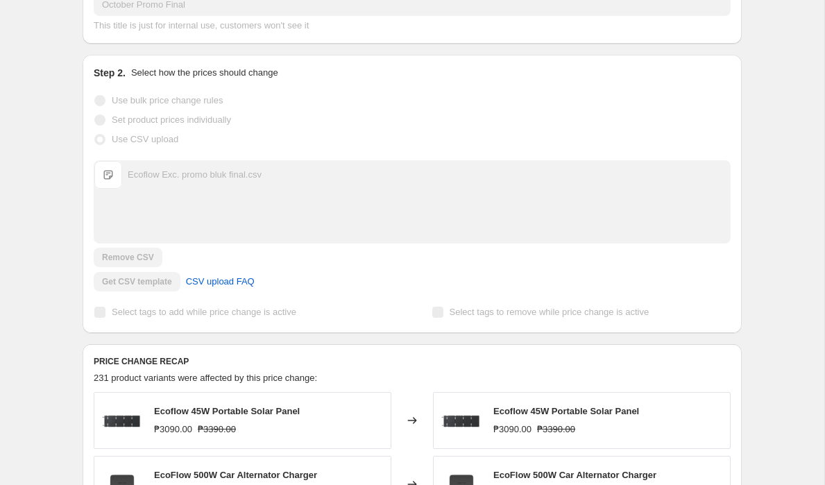
scroll to position [223, 0]
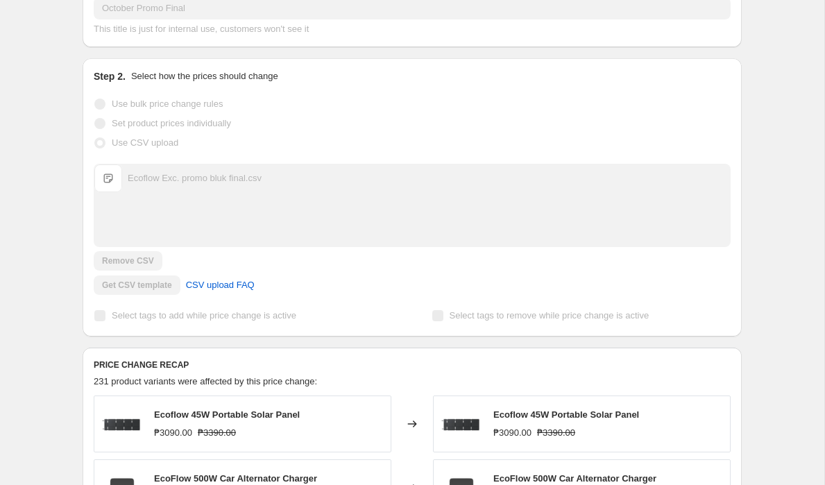
click at [192, 185] on div "Ecoflow Exc. promo bluk final.csv" at bounding box center [195, 178] width 134 height 14
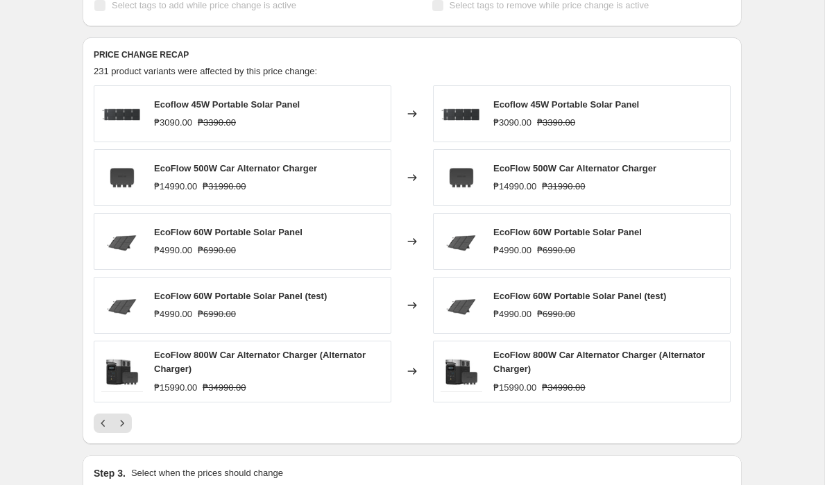
scroll to position [538, 0]
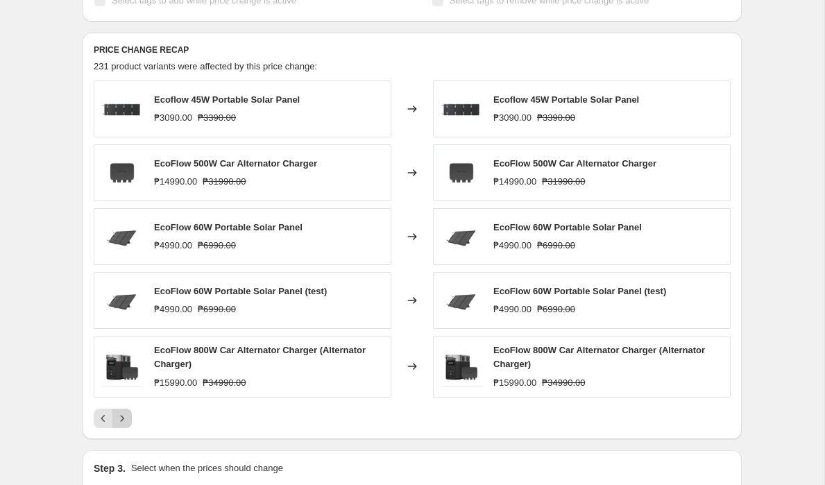
click at [126, 425] on icon "Next" at bounding box center [122, 418] width 14 height 14
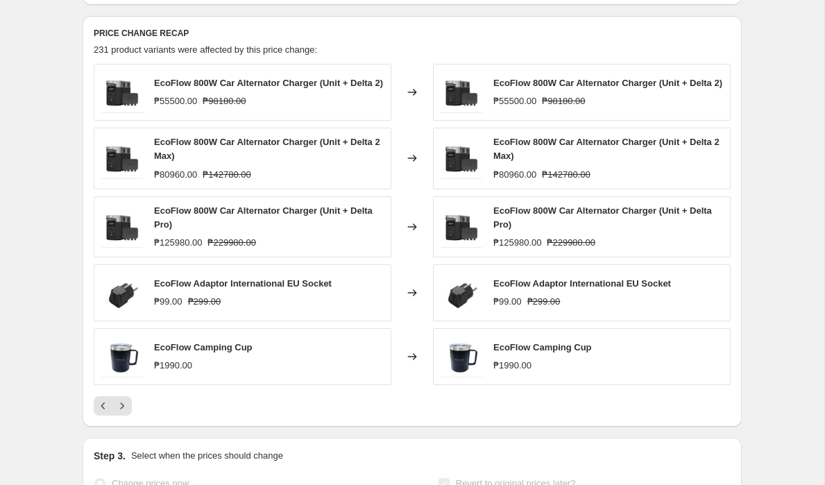
scroll to position [554, 0]
click at [129, 416] on button "Next" at bounding box center [121, 406] width 19 height 19
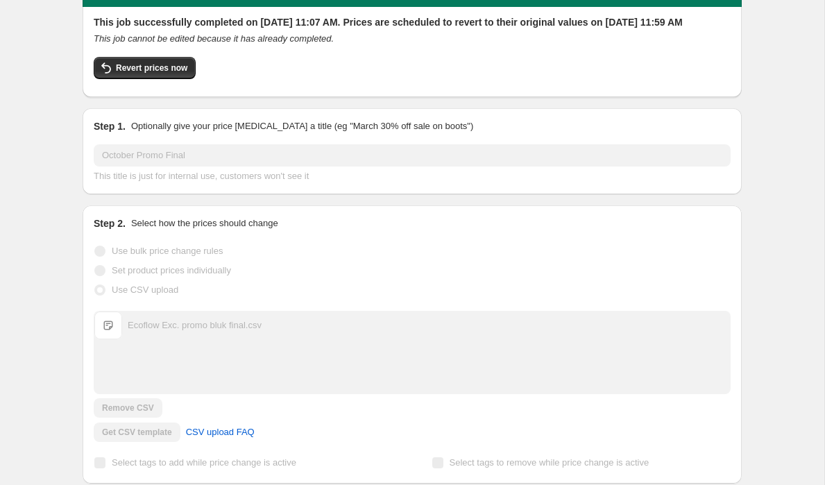
scroll to position [0, 0]
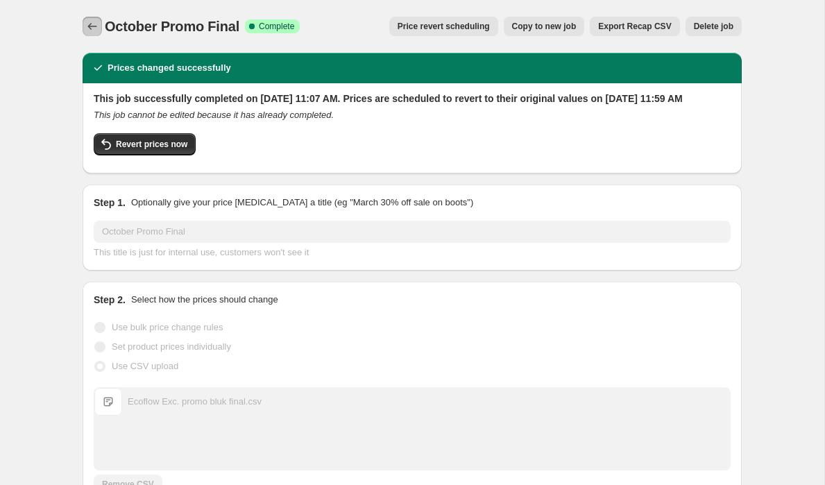
click at [87, 26] on icon "Price change jobs" at bounding box center [92, 26] width 14 height 14
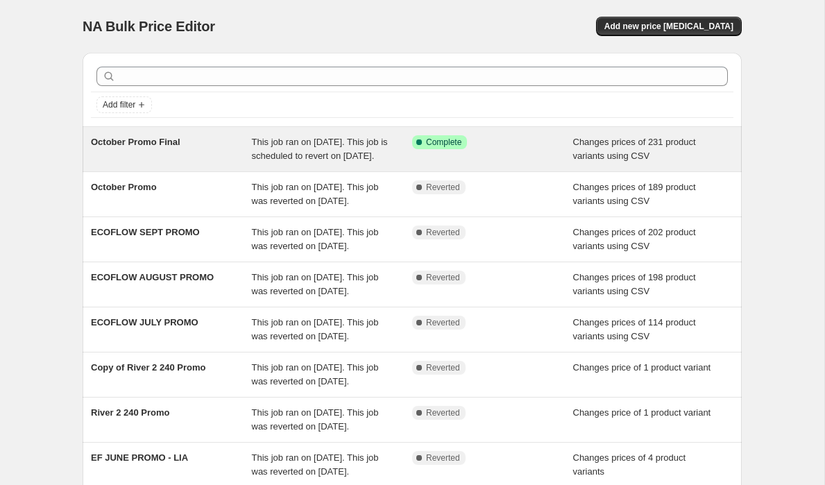
click at [364, 143] on span "This job ran on [DATE]. This job is scheduled to revert on [DATE]." at bounding box center [320, 149] width 136 height 24
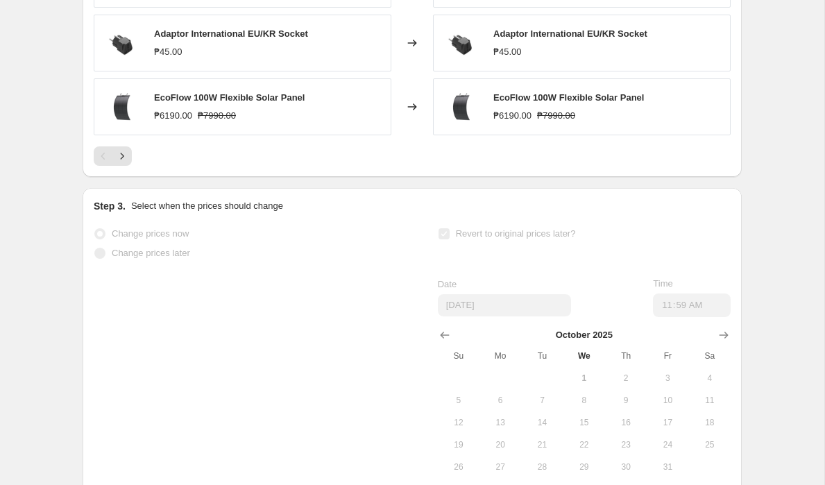
scroll to position [797, 0]
click at [125, 162] on icon "Next" at bounding box center [122, 155] width 14 height 14
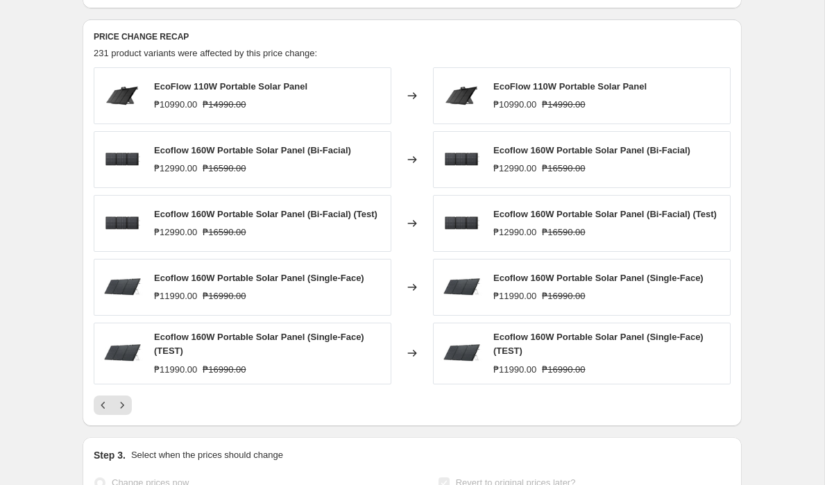
scroll to position [550, 0]
